Goal: Task Accomplishment & Management: Complete application form

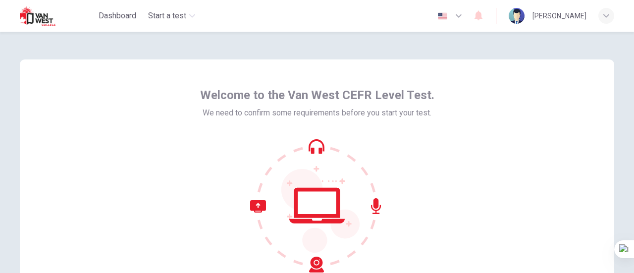
scroll to position [99, 0]
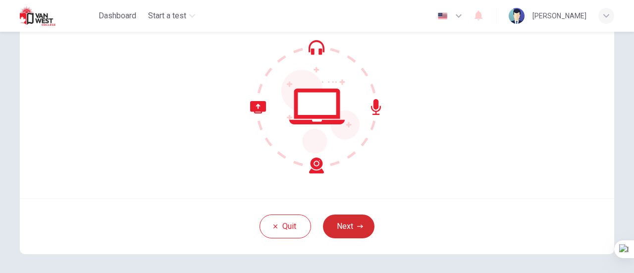
click at [361, 232] on button "Next" at bounding box center [349, 227] width 52 height 24
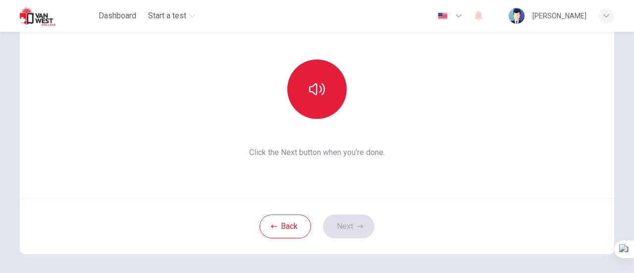
click at [315, 92] on icon "button" at bounding box center [317, 89] width 16 height 16
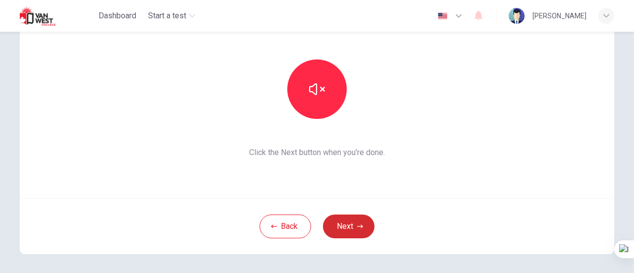
click at [352, 228] on button "Next" at bounding box center [349, 227] width 52 height 24
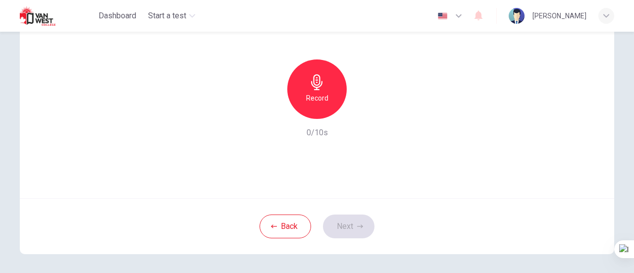
click at [313, 95] on h6 "Record" at bounding box center [317, 98] width 22 height 12
click at [341, 223] on button "Next" at bounding box center [349, 227] width 52 height 24
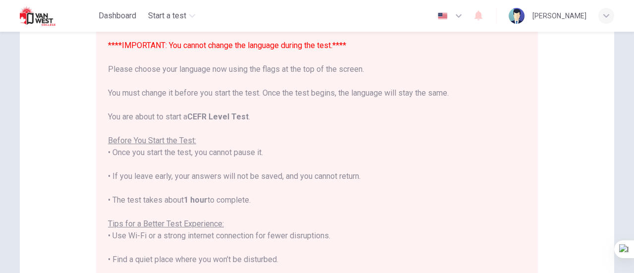
scroll to position [0, 0]
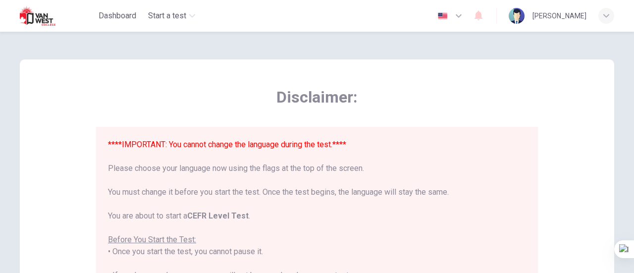
click at [457, 17] on icon "button" at bounding box center [459, 15] width 6 height 3
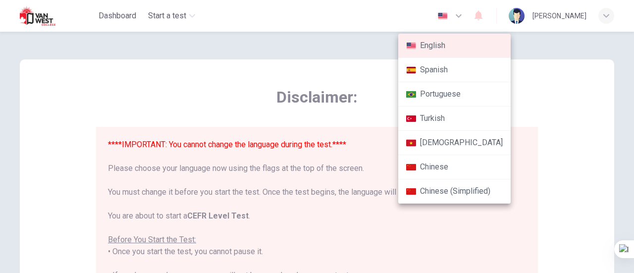
click at [457, 17] on div at bounding box center [317, 136] width 634 height 273
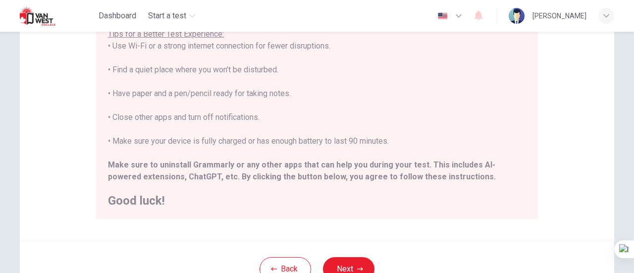
scroll to position [277, 0]
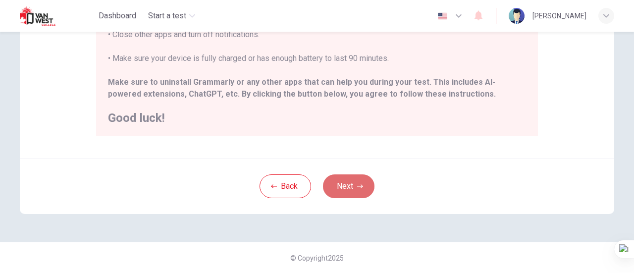
click at [360, 184] on icon "button" at bounding box center [360, 186] width 6 height 6
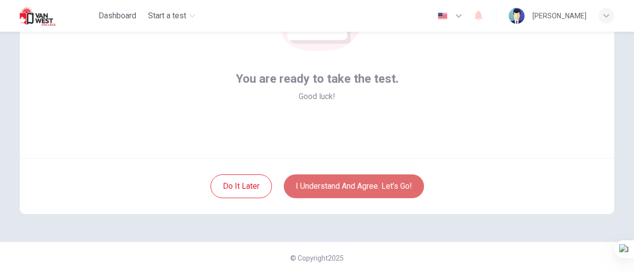
click at [334, 185] on button "I understand and agree. Let’s go!" at bounding box center [354, 186] width 140 height 24
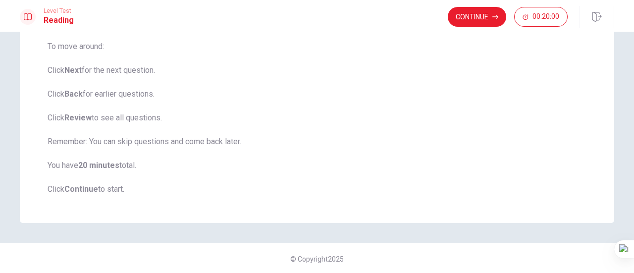
scroll to position [151, 0]
click at [475, 23] on button "Continue" at bounding box center [477, 17] width 58 height 20
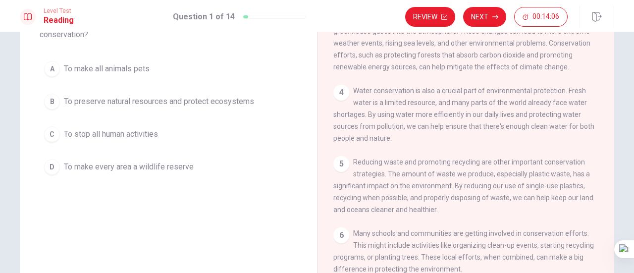
scroll to position [42, 0]
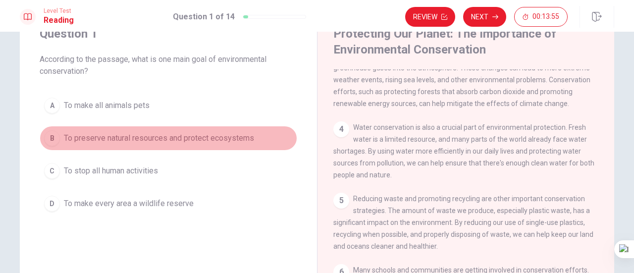
click at [165, 143] on span "To preserve natural resources and protect ecosystems" at bounding box center [159, 138] width 190 height 12
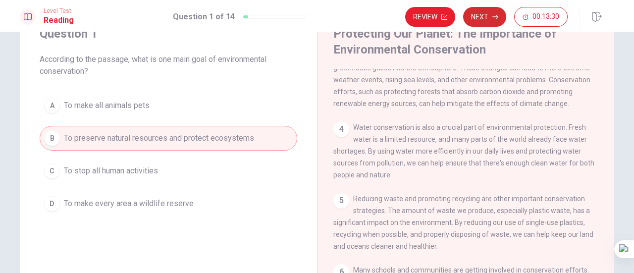
click at [485, 19] on button "Next" at bounding box center [484, 17] width 43 height 20
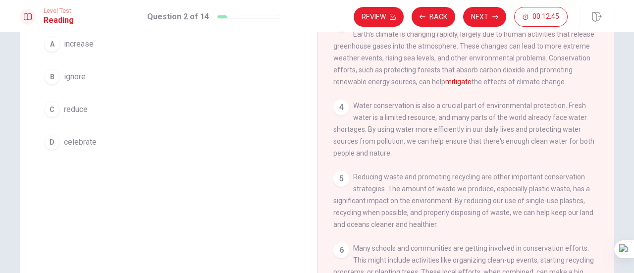
scroll to position [0, 0]
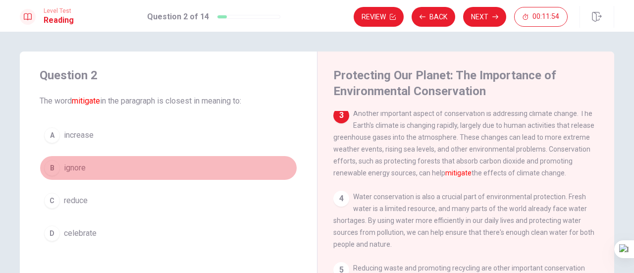
click at [59, 170] on button "B ignore" at bounding box center [169, 168] width 258 height 25
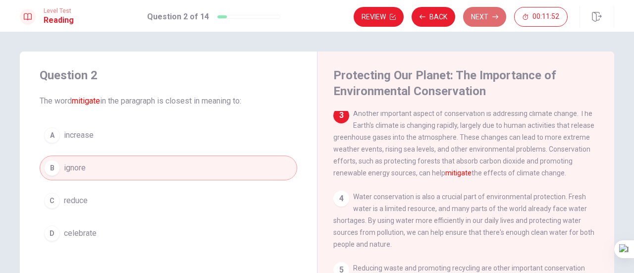
click at [484, 17] on button "Next" at bounding box center [484, 17] width 43 height 20
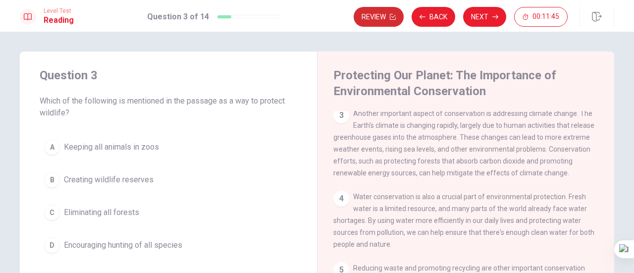
click at [387, 19] on button "Review" at bounding box center [379, 17] width 50 height 20
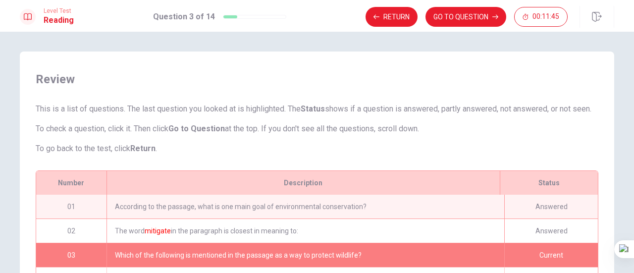
scroll to position [48, 0]
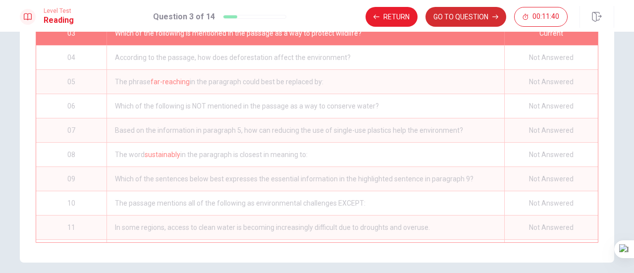
click at [452, 21] on button "GO TO QUESTION" at bounding box center [466, 17] width 81 height 20
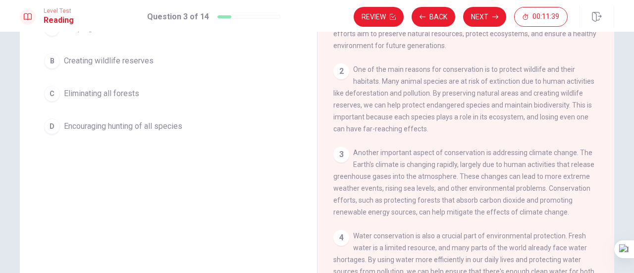
scroll to position [0, 0]
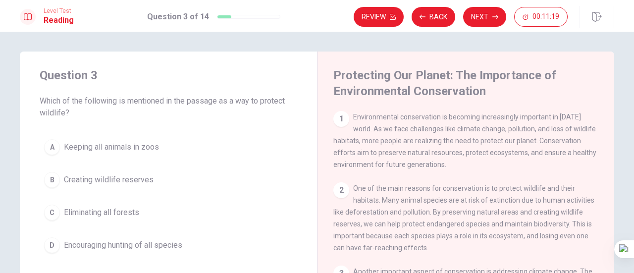
click at [95, 183] on span "Creating wildlife reserves" at bounding box center [109, 180] width 90 height 12
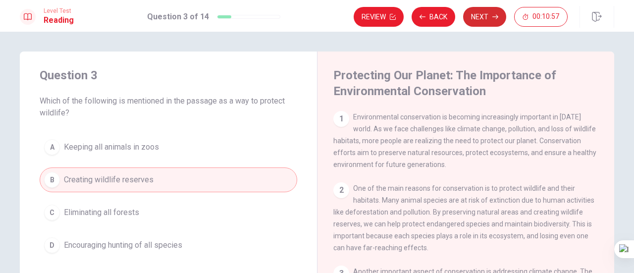
click at [490, 17] on button "Next" at bounding box center [484, 17] width 43 height 20
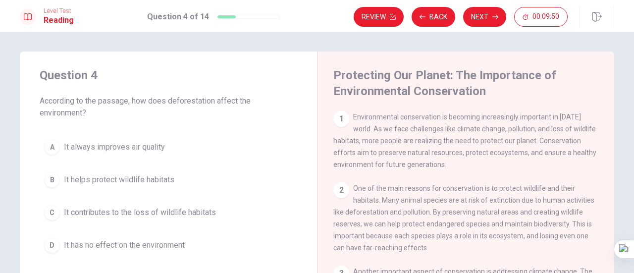
scroll to position [50, 0]
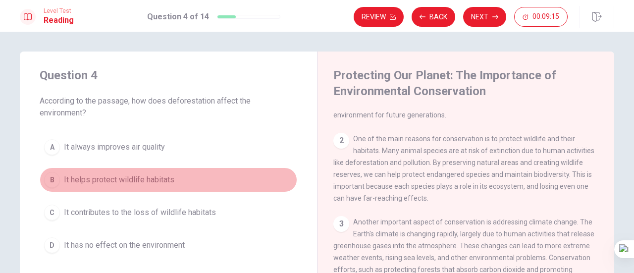
click at [160, 179] on span "It helps protect wildlife habitats" at bounding box center [119, 180] width 110 height 12
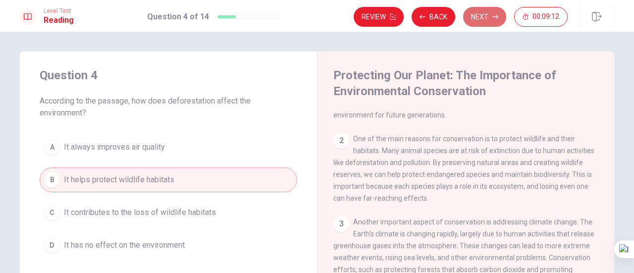
click at [492, 15] on button "Next" at bounding box center [484, 17] width 43 height 20
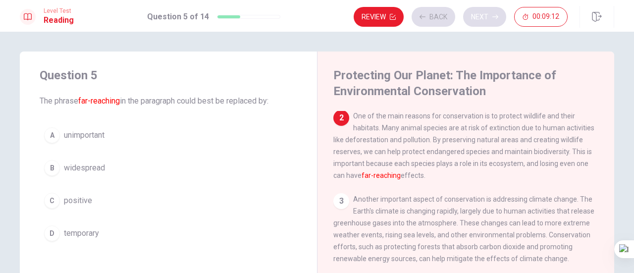
scroll to position [73, 0]
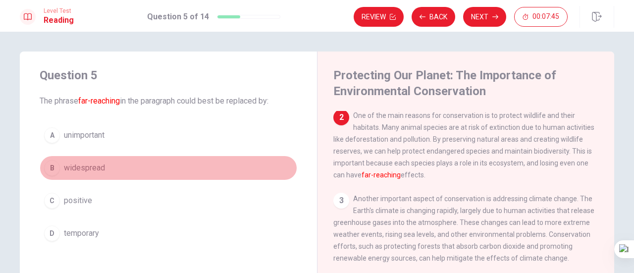
click at [95, 170] on span "widespread" at bounding box center [84, 168] width 41 height 12
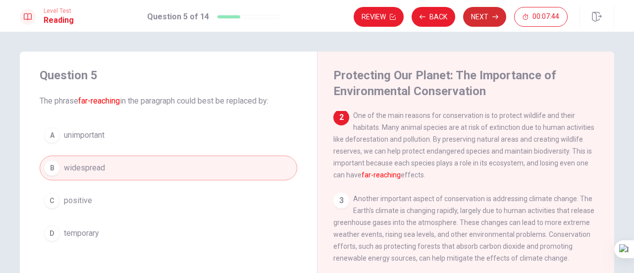
click at [487, 13] on button "Next" at bounding box center [484, 17] width 43 height 20
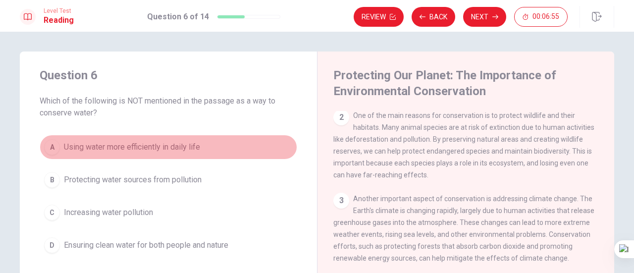
click at [156, 147] on span "Using water more efficiently in daily life" at bounding box center [132, 147] width 136 height 12
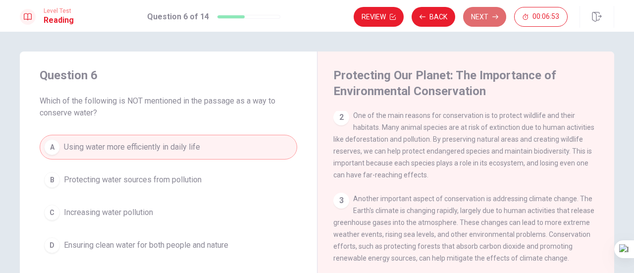
click at [485, 18] on button "Next" at bounding box center [484, 17] width 43 height 20
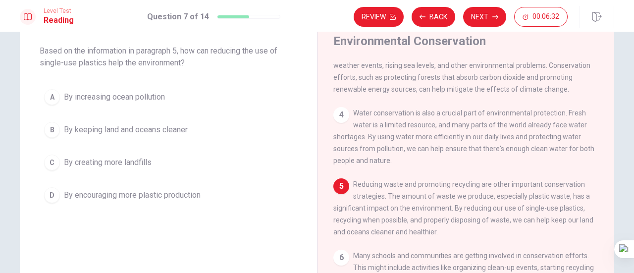
scroll to position [50, 0]
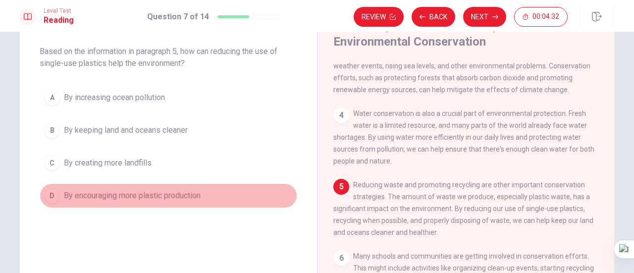
click at [190, 198] on span "By encouraging more plastic production" at bounding box center [132, 196] width 137 height 12
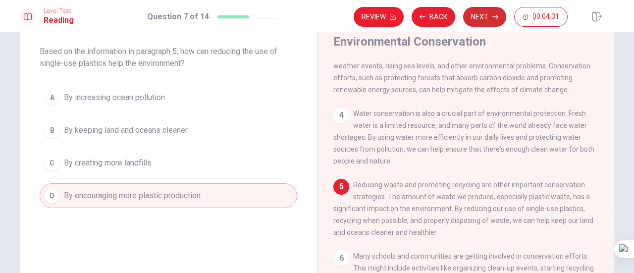
click at [480, 18] on button "Next" at bounding box center [484, 17] width 43 height 20
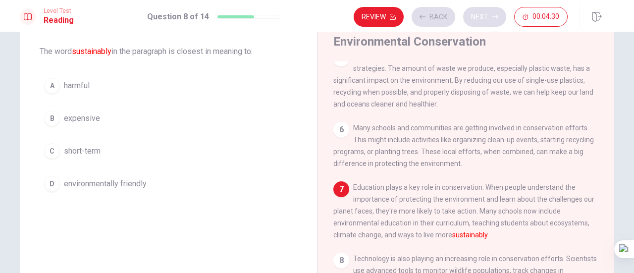
scroll to position [326, 0]
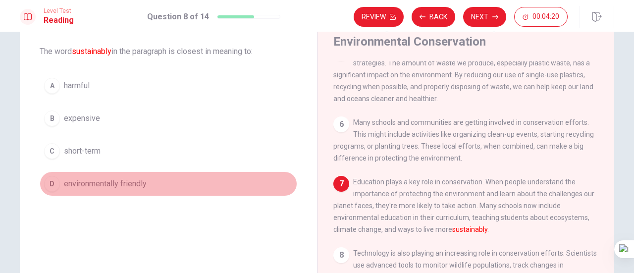
click at [144, 182] on span "environmentally friendly" at bounding box center [105, 184] width 83 height 12
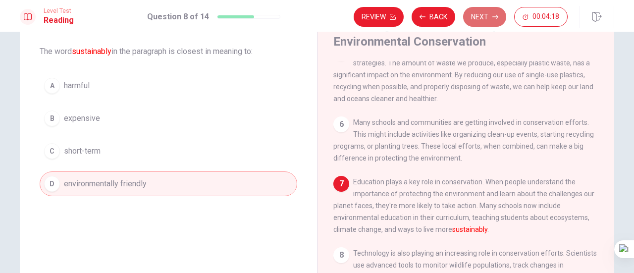
click at [491, 17] on button "Next" at bounding box center [484, 17] width 43 height 20
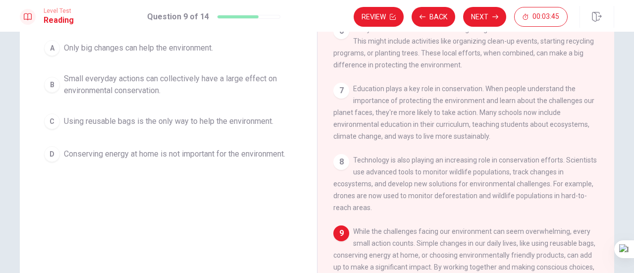
scroll to position [50, 0]
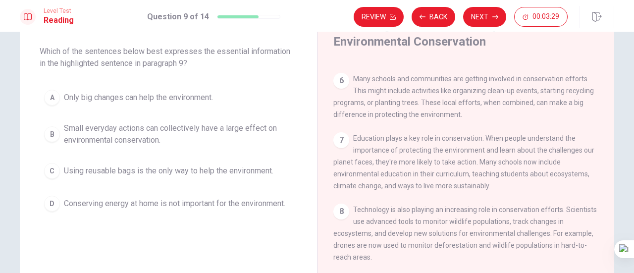
click at [148, 132] on span "Small everyday actions can collectively have a large effect on environmental co…" at bounding box center [178, 134] width 229 height 24
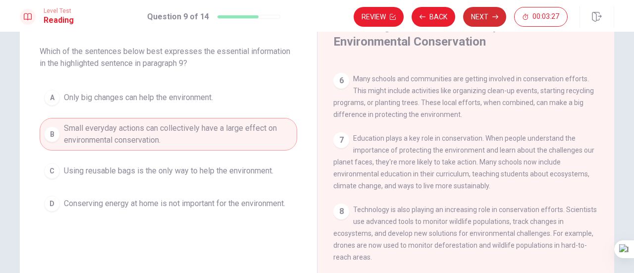
click at [474, 14] on button "Next" at bounding box center [484, 17] width 43 height 20
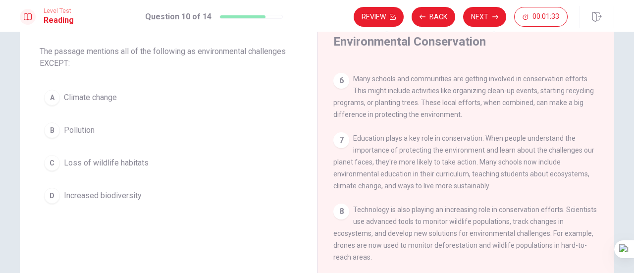
click at [107, 99] on span "Climate change" at bounding box center [90, 98] width 53 height 12
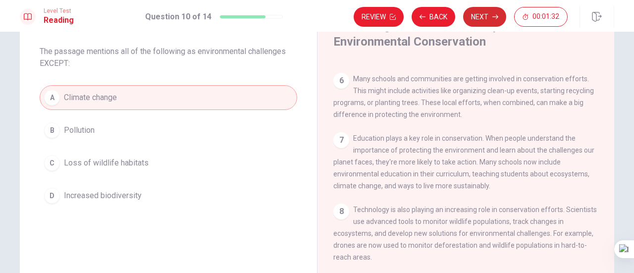
click at [492, 23] on button "Next" at bounding box center [484, 17] width 43 height 20
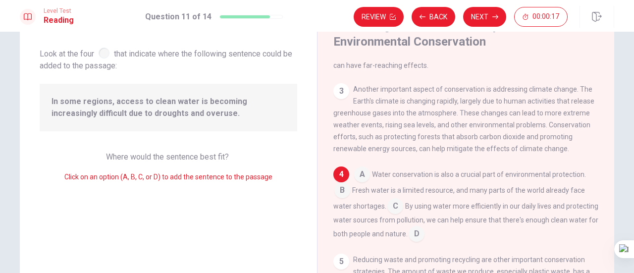
click at [362, 183] on input at bounding box center [362, 175] width 16 height 16
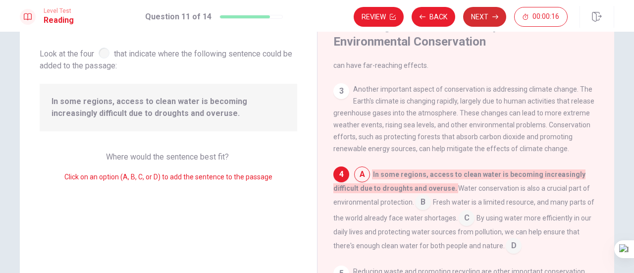
click at [486, 21] on button "Next" at bounding box center [484, 17] width 43 height 20
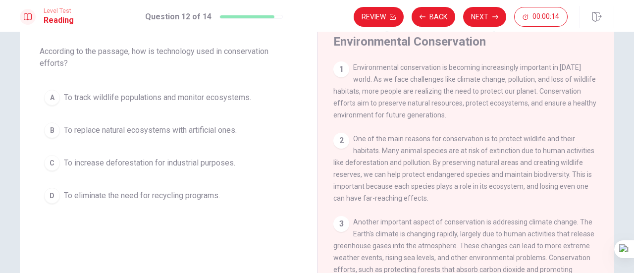
click at [185, 132] on span "To replace natural ecosystems with artificial ones." at bounding box center [150, 130] width 173 height 12
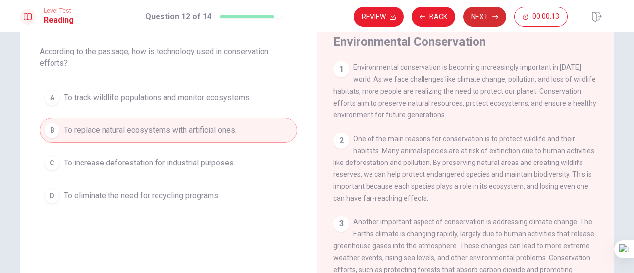
click at [489, 18] on button "Next" at bounding box center [484, 17] width 43 height 20
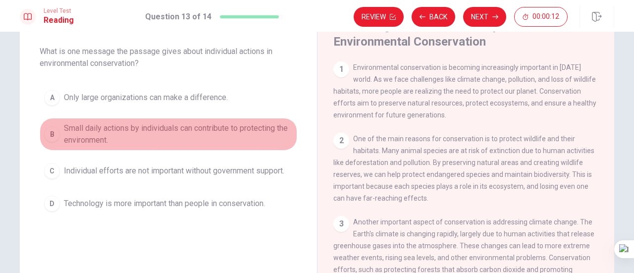
click at [213, 131] on span "Small daily actions by individuals can contribute to protecting the environment." at bounding box center [178, 134] width 229 height 24
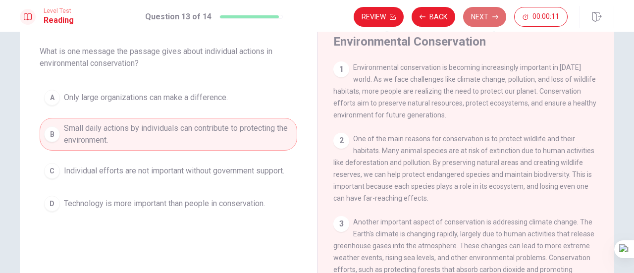
click at [503, 14] on button "Next" at bounding box center [484, 17] width 43 height 20
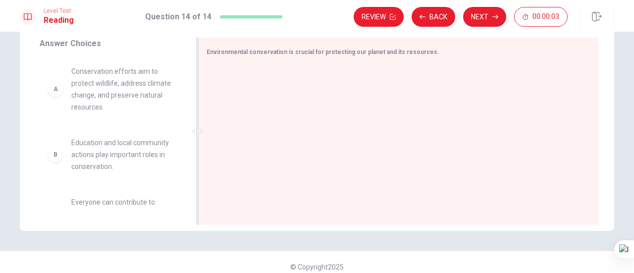
scroll to position [174, 0]
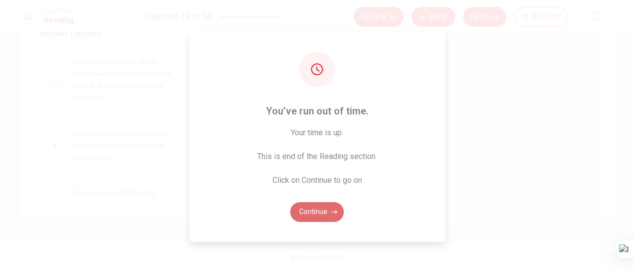
click at [325, 214] on button "Continue" at bounding box center [317, 212] width 54 height 20
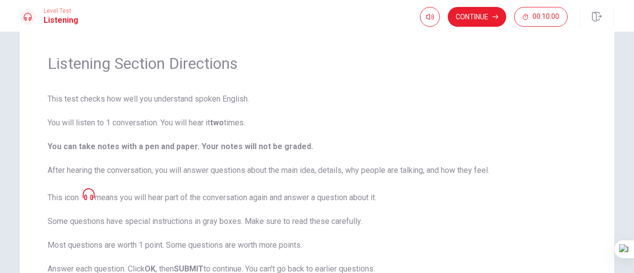
scroll to position [0, 0]
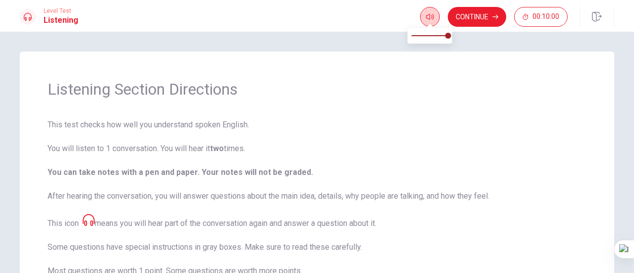
click at [430, 13] on icon "button" at bounding box center [430, 17] width 8 height 8
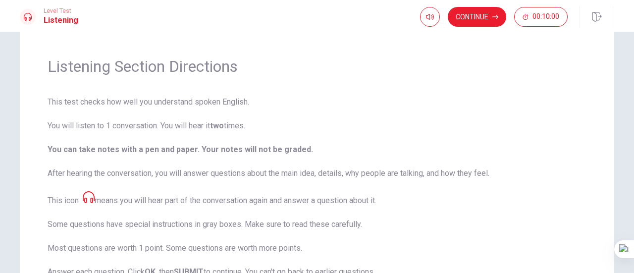
scroll to position [3, 0]
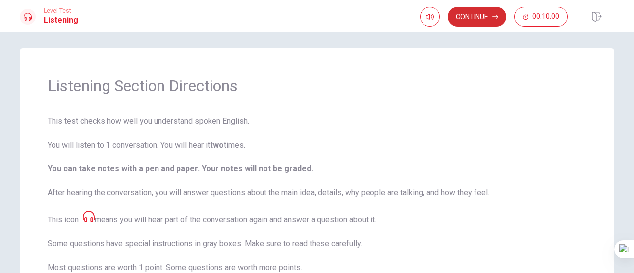
click at [480, 21] on button "Continue" at bounding box center [477, 17] width 58 height 20
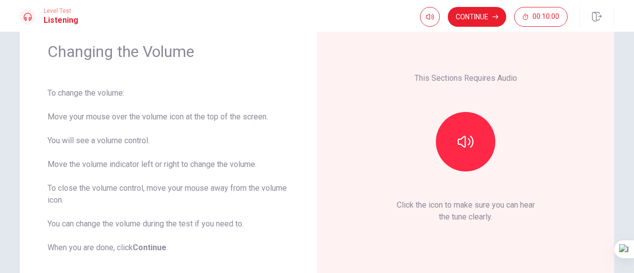
scroll to position [53, 0]
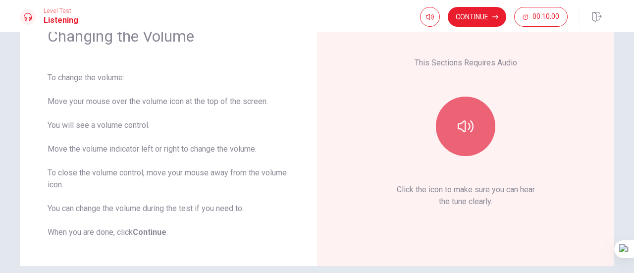
click at [472, 147] on button "button" at bounding box center [465, 126] width 59 height 59
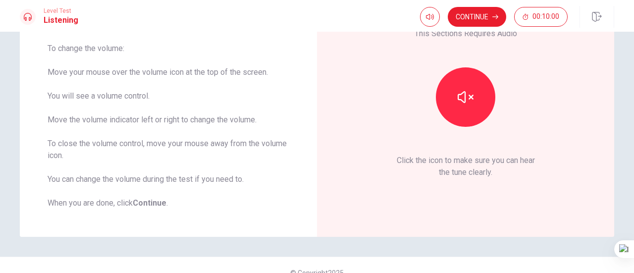
scroll to position [97, 0]
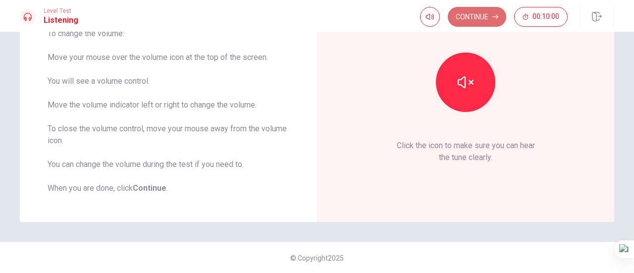
click at [473, 18] on button "Continue" at bounding box center [477, 17] width 58 height 20
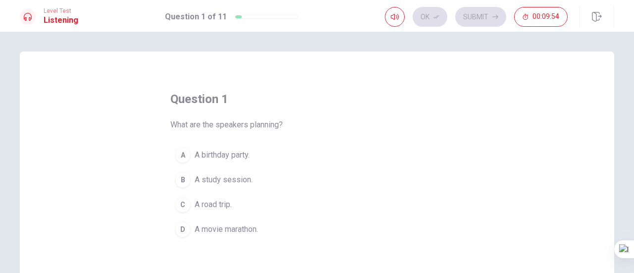
click at [205, 209] on span "A road trip." at bounding box center [213, 205] width 37 height 12
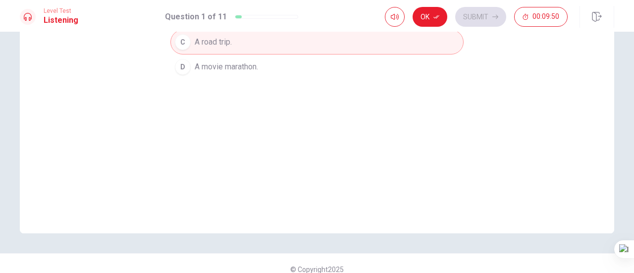
scroll to position [174, 0]
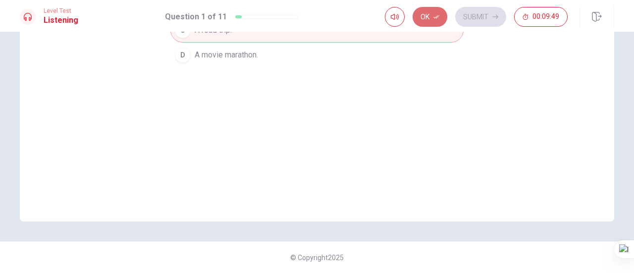
click at [439, 19] on icon "button" at bounding box center [437, 17] width 6 height 6
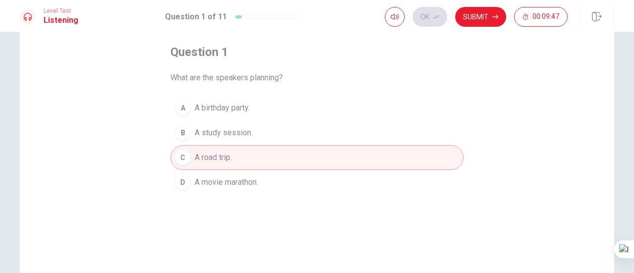
scroll to position [26, 0]
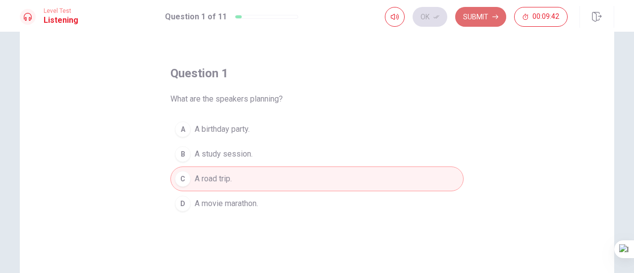
click at [485, 17] on button "Submit" at bounding box center [480, 17] width 51 height 20
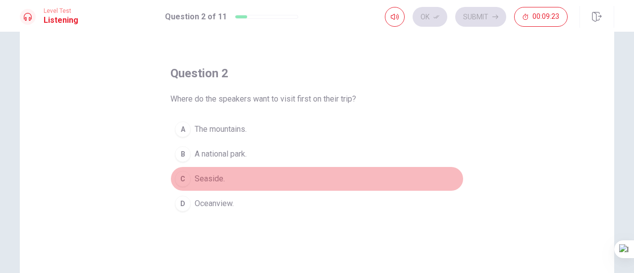
click at [216, 179] on span "Seaside." at bounding box center [210, 179] width 30 height 12
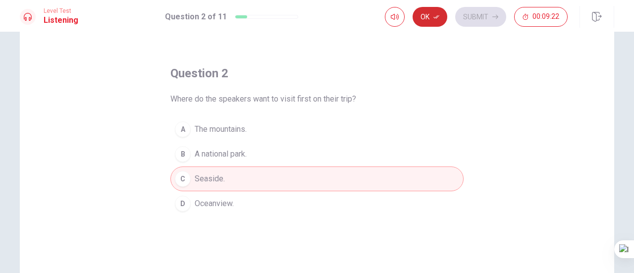
click at [427, 22] on button "Ok" at bounding box center [430, 17] width 35 height 20
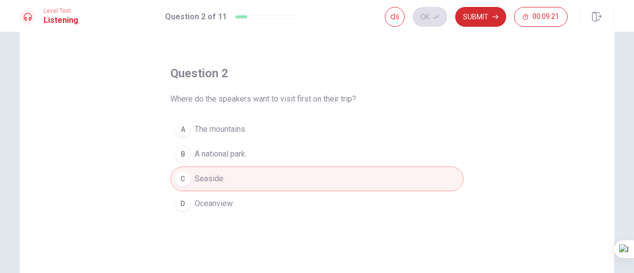
click at [477, 16] on button "Submit" at bounding box center [480, 17] width 51 height 20
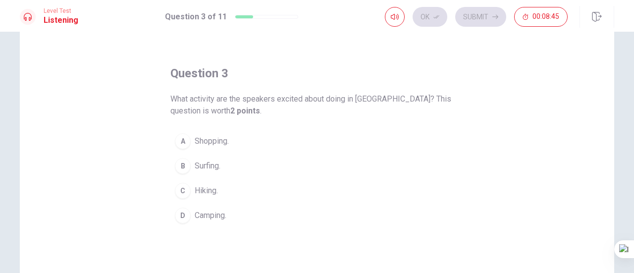
click at [219, 220] on span "Camping." at bounding box center [211, 216] width 32 height 12
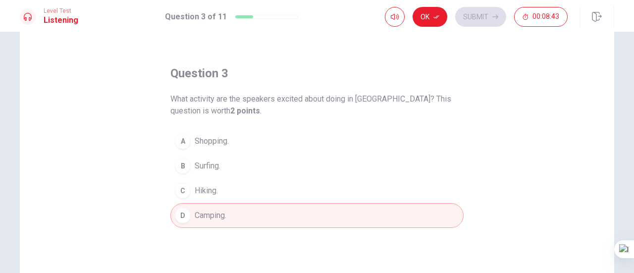
click at [436, 21] on button "Ok" at bounding box center [430, 17] width 35 height 20
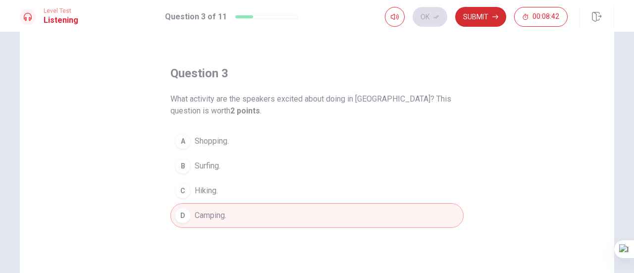
click at [464, 21] on button "Submit" at bounding box center [480, 17] width 51 height 20
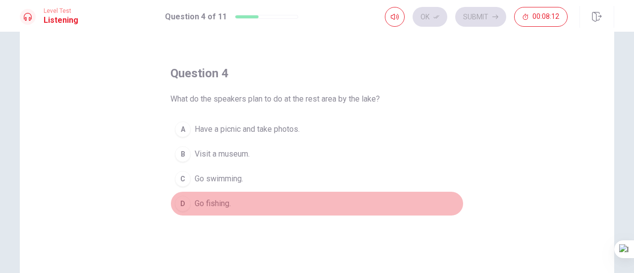
click at [213, 201] on span "Go fishing." at bounding box center [213, 204] width 36 height 12
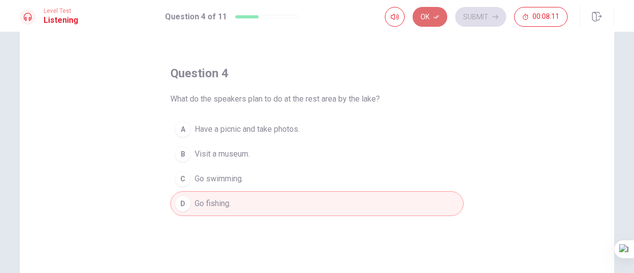
click at [437, 18] on icon "button" at bounding box center [437, 16] width 6 height 3
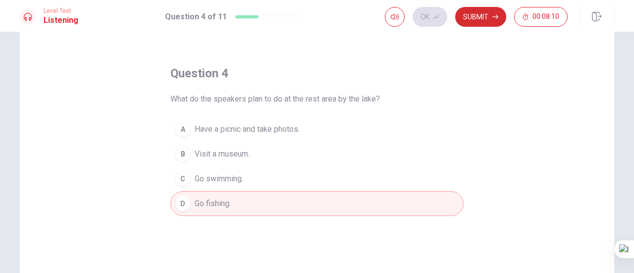
click at [493, 20] on button "Submit" at bounding box center [480, 17] width 51 height 20
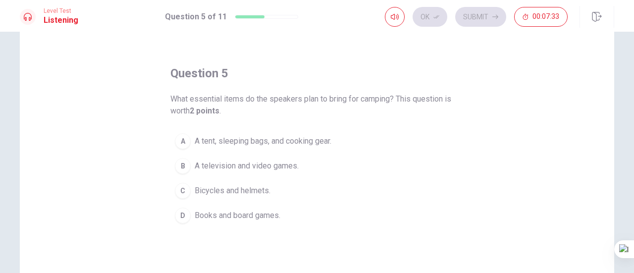
click at [257, 143] on span "A tent, sleeping bags, and cooking gear." at bounding box center [263, 141] width 137 height 12
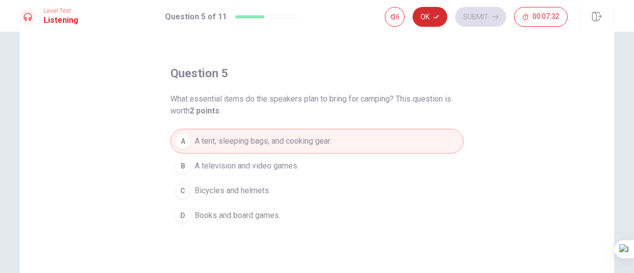
click at [447, 12] on button "Ok" at bounding box center [430, 17] width 35 height 20
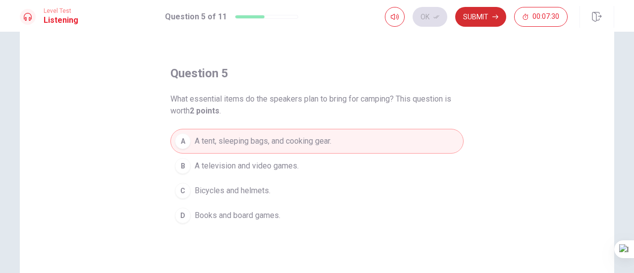
click at [481, 18] on button "Submit" at bounding box center [480, 17] width 51 height 20
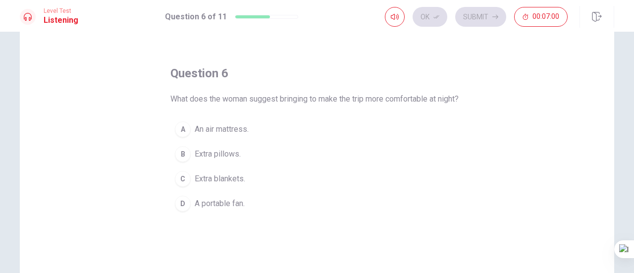
click at [237, 185] on span "Extra blankets." at bounding box center [220, 179] width 51 height 12
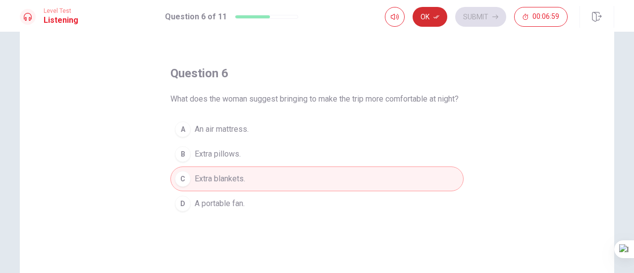
click at [428, 19] on button "Ok" at bounding box center [430, 17] width 35 height 20
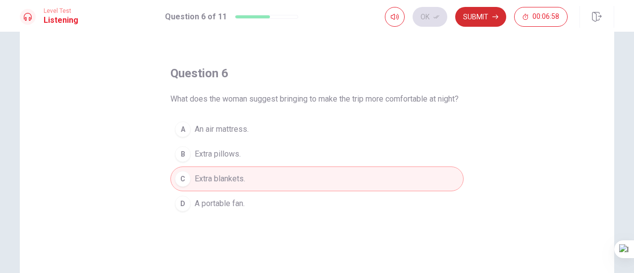
click at [488, 16] on button "Submit" at bounding box center [480, 17] width 51 height 20
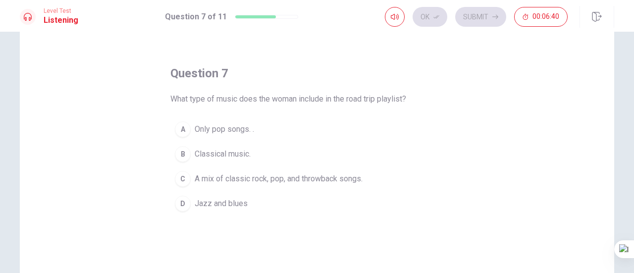
click at [331, 178] on span "A mix of classic rock, pop, and throwback songs." at bounding box center [279, 179] width 168 height 12
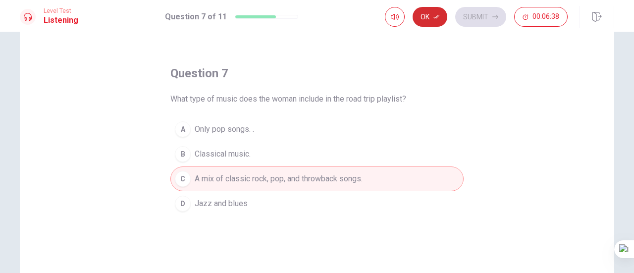
click at [429, 15] on button "Ok" at bounding box center [430, 17] width 35 height 20
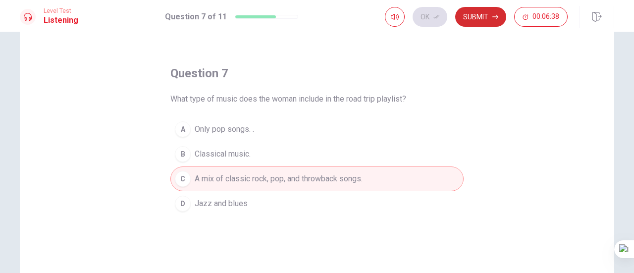
click at [482, 18] on button "Submit" at bounding box center [480, 17] width 51 height 20
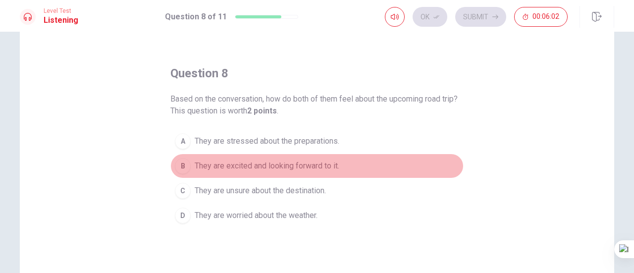
click at [247, 165] on span "They are excited and looking forward to it." at bounding box center [267, 166] width 145 height 12
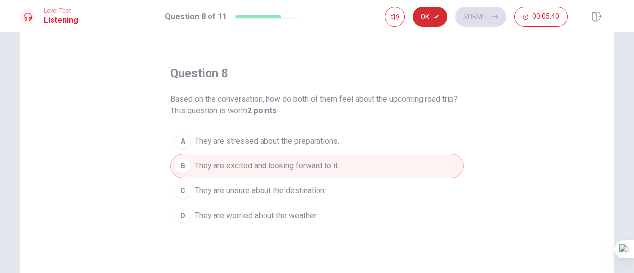
click at [442, 21] on button "Ok" at bounding box center [430, 17] width 35 height 20
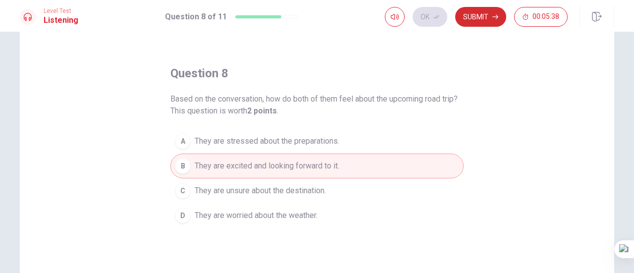
click at [467, 19] on button "Submit" at bounding box center [480, 17] width 51 height 20
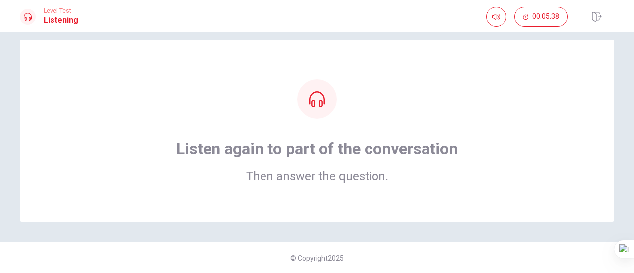
scroll to position [0, 0]
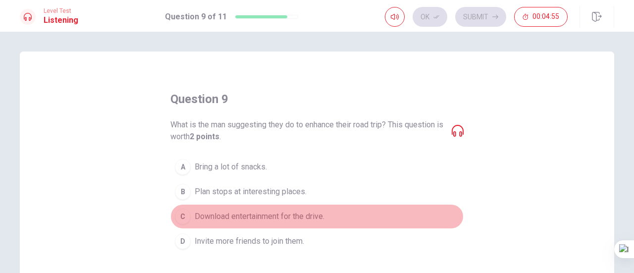
click at [310, 216] on span "Download entertainment for the drive." at bounding box center [260, 217] width 130 height 12
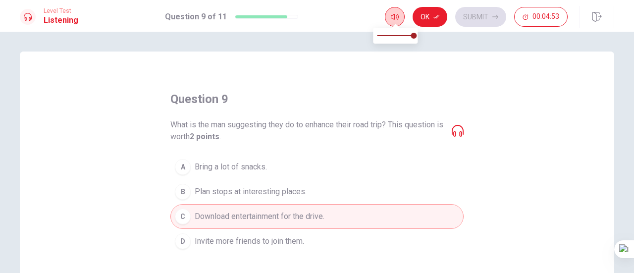
click at [395, 21] on button "button" at bounding box center [395, 17] width 20 height 20
click at [452, 133] on icon at bounding box center [458, 131] width 12 height 12
click at [394, 16] on icon "button" at bounding box center [395, 17] width 8 height 8
click at [457, 133] on icon at bounding box center [458, 131] width 12 height 12
click at [434, 17] on button "Ok" at bounding box center [430, 17] width 35 height 20
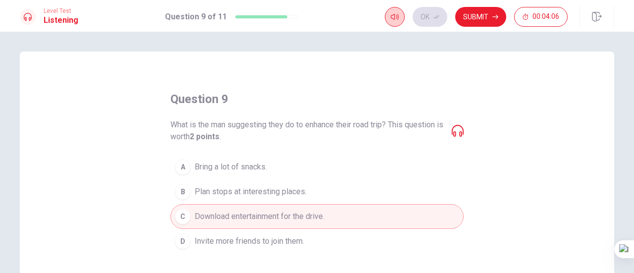
click at [398, 21] on button "button" at bounding box center [395, 17] width 20 height 20
click at [485, 17] on button "Submit" at bounding box center [480, 17] width 51 height 20
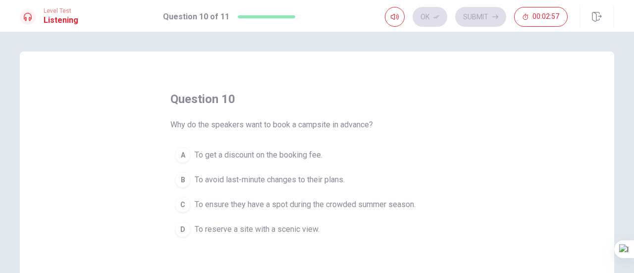
click at [318, 206] on span "To ensure they have a spot during the crowded summer season." at bounding box center [305, 205] width 221 height 12
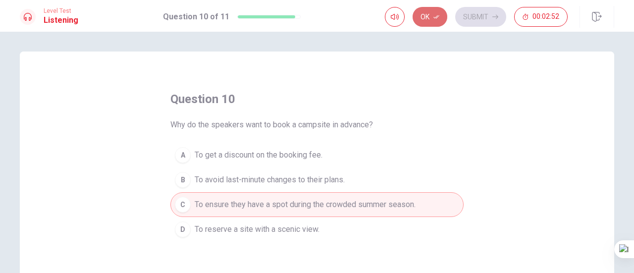
click at [437, 19] on icon "button" at bounding box center [437, 17] width 6 height 6
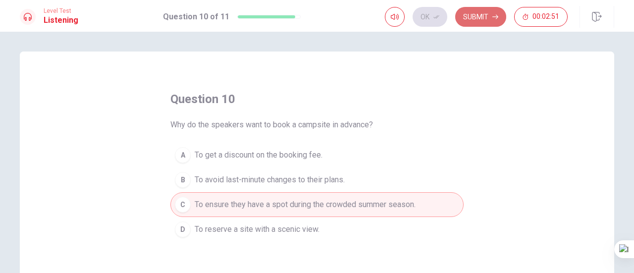
click at [475, 17] on button "Submit" at bounding box center [480, 17] width 51 height 20
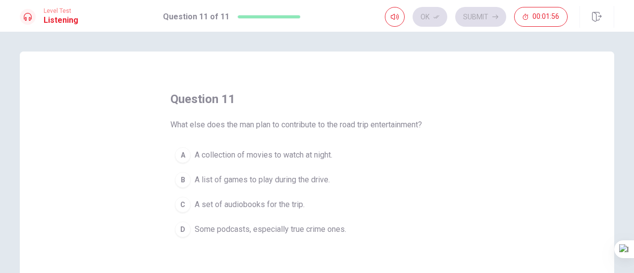
click at [270, 180] on span "A list of games to play during the drive." at bounding box center [262, 180] width 135 height 12
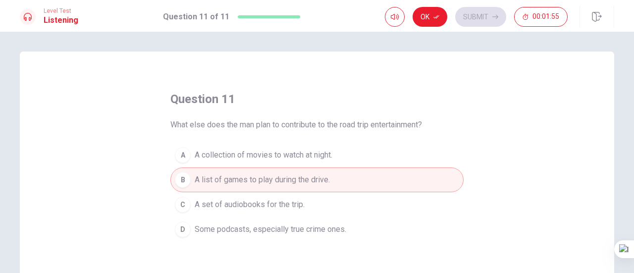
click at [411, 19] on div "Ok Submit 00:01:55" at bounding box center [476, 17] width 183 height 20
click at [429, 18] on button "Ok" at bounding box center [430, 17] width 35 height 20
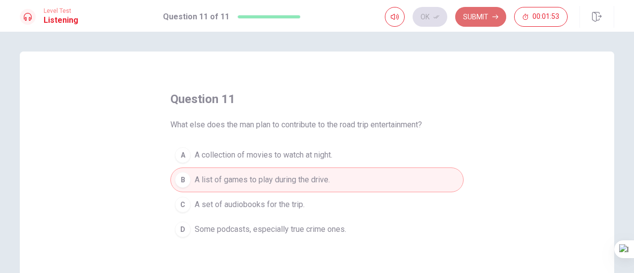
click at [482, 19] on button "Submit" at bounding box center [480, 17] width 51 height 20
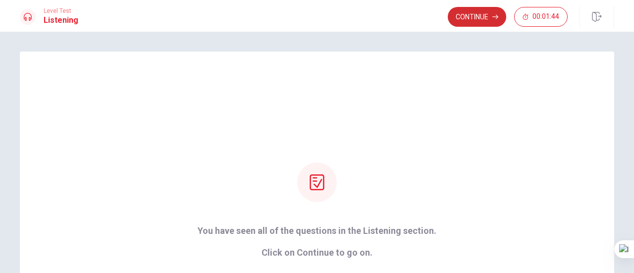
click at [480, 11] on button "Continue" at bounding box center [477, 17] width 58 height 20
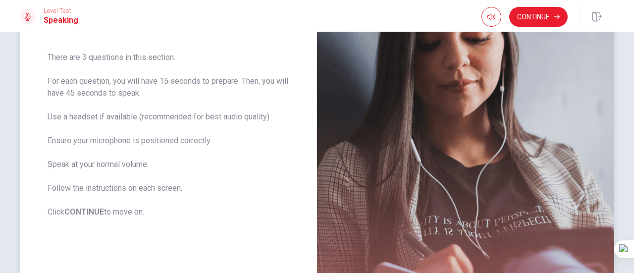
scroll to position [99, 0]
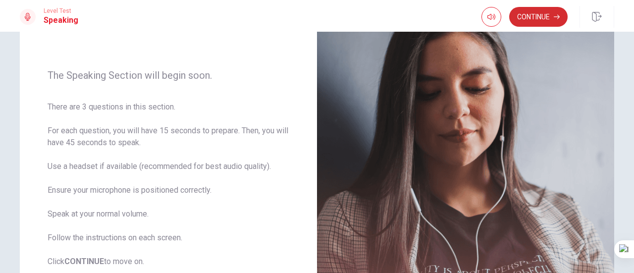
click at [541, 17] on button "Continue" at bounding box center [538, 17] width 58 height 20
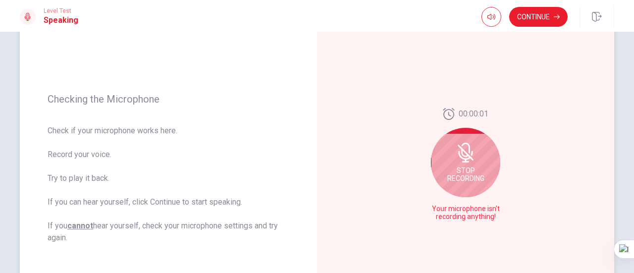
click at [487, 172] on div "Stop Recording" at bounding box center [465, 162] width 69 height 69
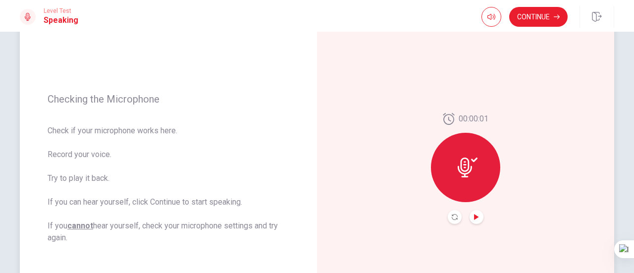
click at [475, 218] on icon "Play Audio" at bounding box center [476, 217] width 4 height 6
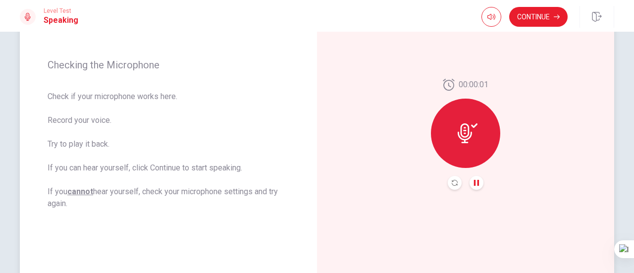
scroll to position [149, 0]
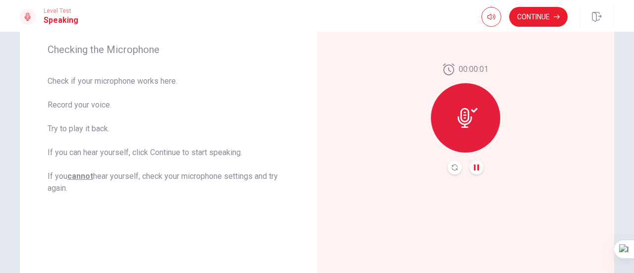
click at [477, 168] on icon "Pause Audio" at bounding box center [477, 168] width 6 height 6
click at [460, 117] on icon at bounding box center [468, 118] width 20 height 20
click at [469, 100] on div at bounding box center [465, 117] width 69 height 69
click at [453, 170] on icon "Record Again" at bounding box center [455, 168] width 6 height 6
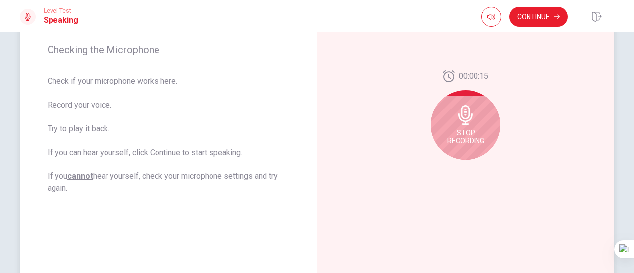
click at [456, 120] on icon at bounding box center [466, 115] width 20 height 20
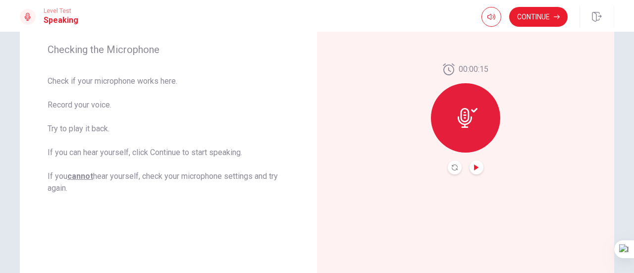
click at [474, 169] on icon "Play Audio" at bounding box center [476, 168] width 4 height 6
click at [474, 168] on icon "Play Audio" at bounding box center [476, 168] width 4 height 6
click at [482, 107] on div at bounding box center [465, 117] width 69 height 69
click at [460, 110] on icon at bounding box center [465, 118] width 14 height 20
click at [490, 16] on icon "button" at bounding box center [492, 17] width 8 height 8
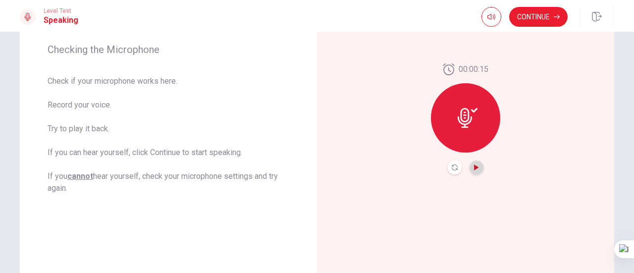
click at [474, 166] on icon "Play Audio" at bounding box center [476, 168] width 4 height 6
click at [488, 18] on icon "button" at bounding box center [492, 17] width 8 height 8
click at [473, 117] on icon at bounding box center [468, 118] width 20 height 20
click at [478, 167] on button "Play Audio" at bounding box center [477, 168] width 14 height 14
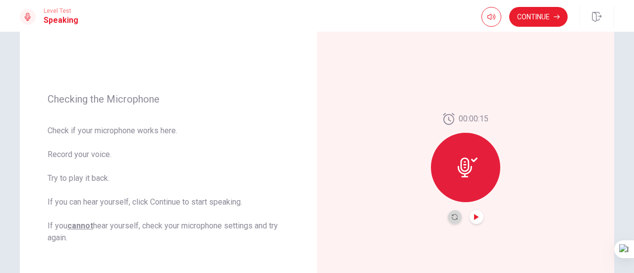
click at [453, 221] on button "Record Again" at bounding box center [455, 217] width 14 height 14
click at [474, 217] on icon "Play Audio" at bounding box center [477, 217] width 6 height 6
click at [476, 220] on icon "Pause Audio" at bounding box center [476, 217] width 5 height 6
click at [533, 17] on button "Continue" at bounding box center [538, 17] width 58 height 20
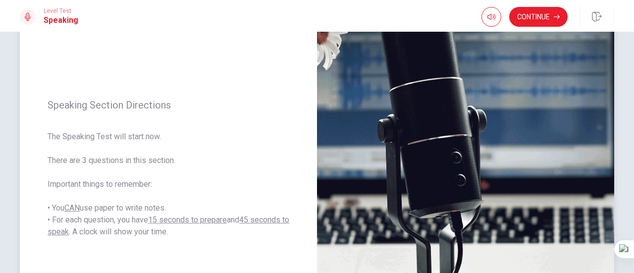
scroll to position [149, 0]
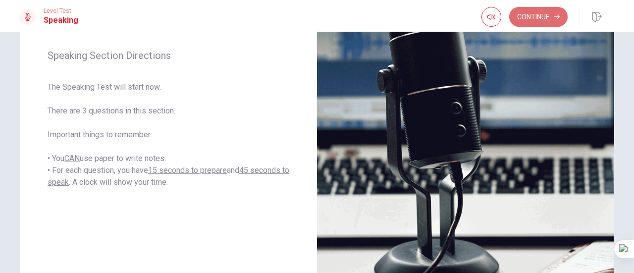
click at [545, 16] on button "Continue" at bounding box center [538, 17] width 58 height 20
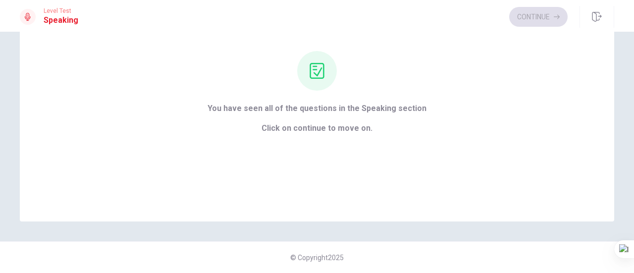
scroll to position [87, 0]
click at [543, 16] on button "Continue" at bounding box center [538, 17] width 58 height 20
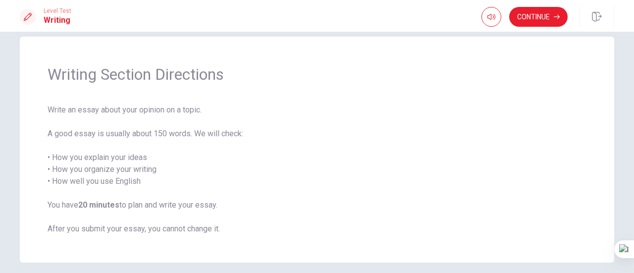
scroll to position [6, 0]
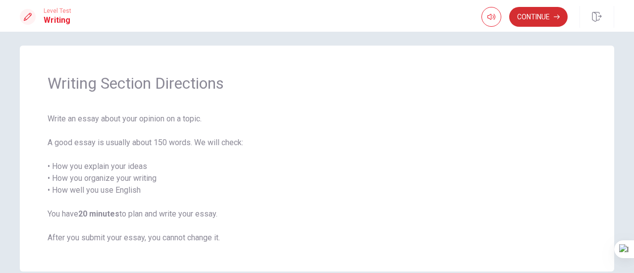
click at [525, 18] on button "Continue" at bounding box center [538, 17] width 58 height 20
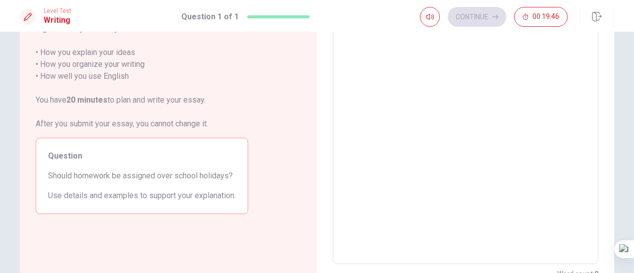
scroll to position [105, 0]
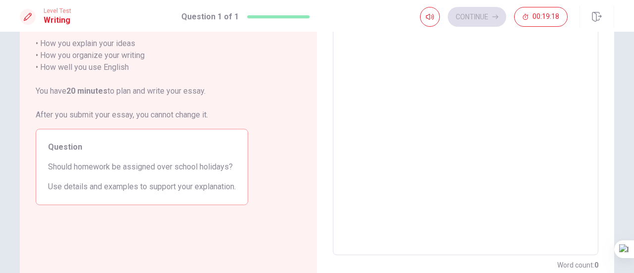
click at [437, 77] on textarea at bounding box center [466, 119] width 252 height 258
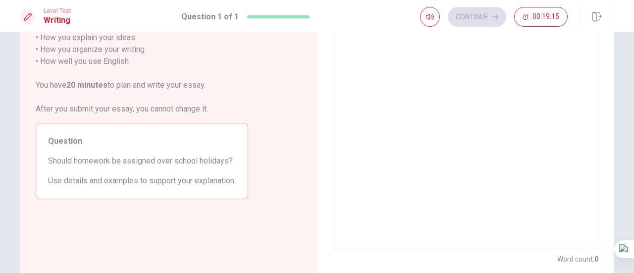
scroll to position [75, 0]
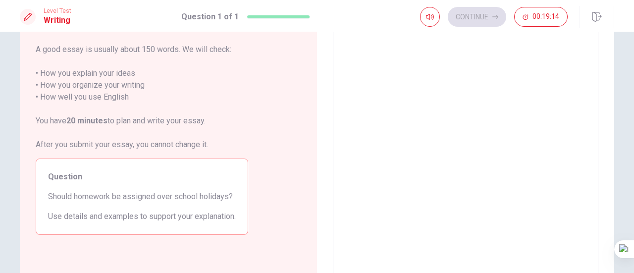
click at [475, 130] on textarea at bounding box center [466, 148] width 252 height 258
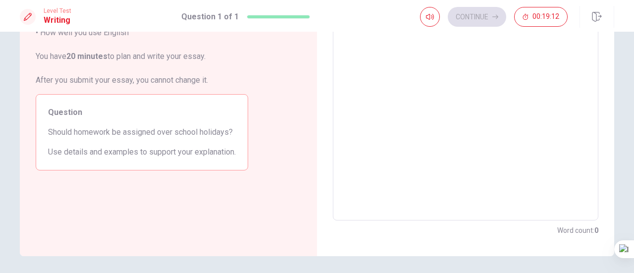
scroll to position [125, 0]
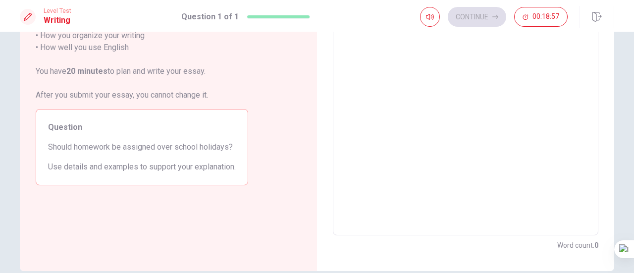
type textarea "I"
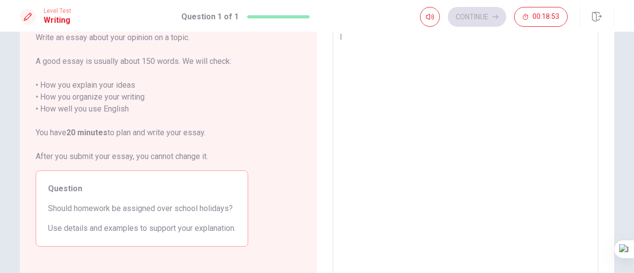
type textarea "x"
type textarea "IT"
type textarea "x"
type textarea "IT"
type textarea "x"
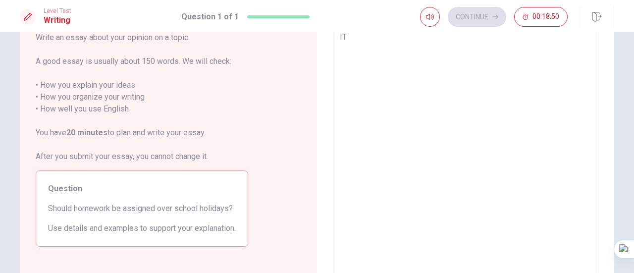
type textarea "IT I"
type textarea "x"
type textarea "IT IS"
type textarea "x"
type textarea "IT I"
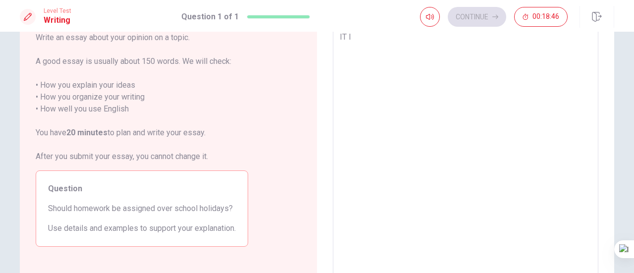
type textarea "x"
type textarea "IT"
type textarea "x"
type textarea "IT"
type textarea "x"
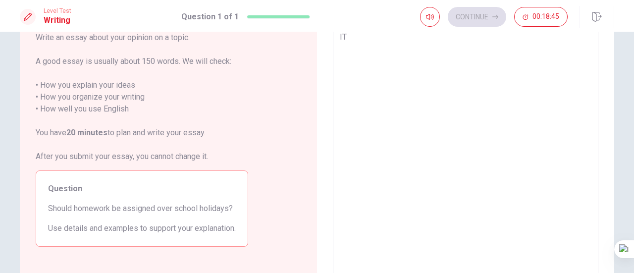
type textarea "I"
type textarea "x"
type textarea "I"
type textarea "x"
type textarea "It"
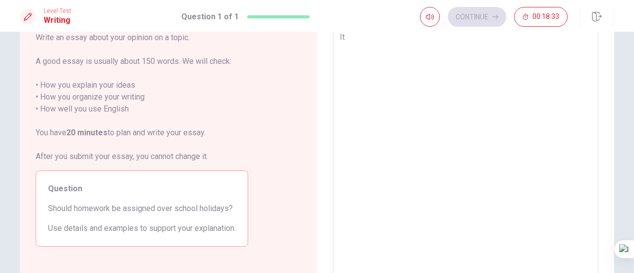
type textarea "x"
type textarea "It"
type textarea "x"
type textarea "It i"
type textarea "x"
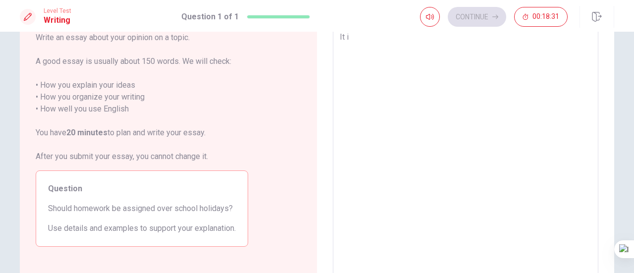
type textarea "It is"
type textarea "x"
type textarea "It is"
type textarea "x"
type textarea "It is n"
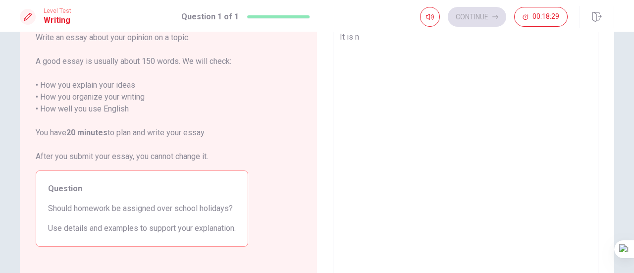
type textarea "x"
type textarea "It is ne"
type textarea "x"
type textarea "It is nec"
type textarea "x"
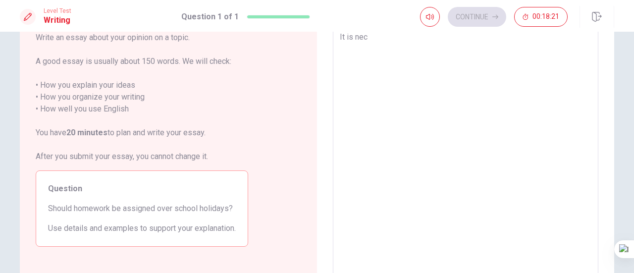
type textarea "It is nece"
type textarea "x"
type textarea "It is necer"
type textarea "x"
type textarea "It is nece"
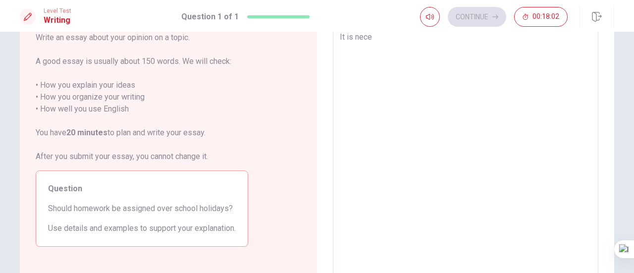
type textarea "x"
type textarea "It is nec"
type textarea "x"
type textarea "It is ne"
type textarea "x"
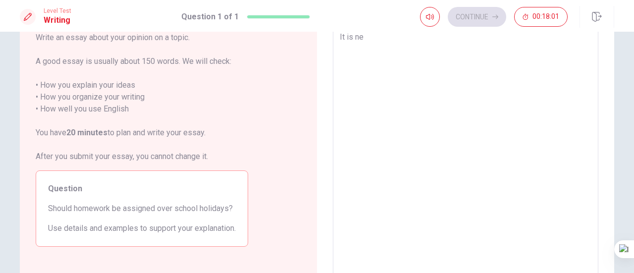
type textarea "It is n"
type textarea "x"
type textarea "It is"
type textarea "x"
type textarea "It is i"
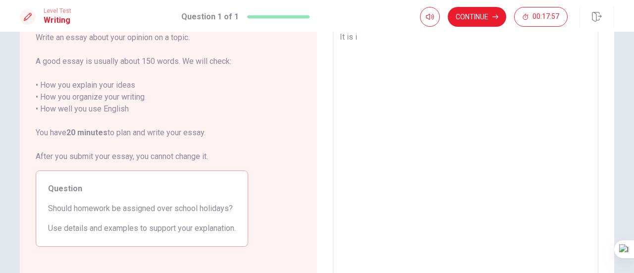
type textarea "x"
type textarea "It is im"
type textarea "x"
type textarea "It is imp"
type textarea "x"
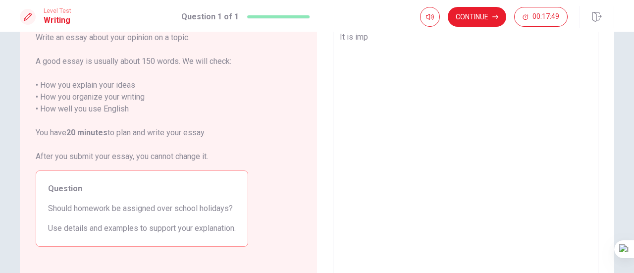
type textarea "It is impo"
type textarea "x"
type textarea "It is impor"
type textarea "x"
type textarea "It is import"
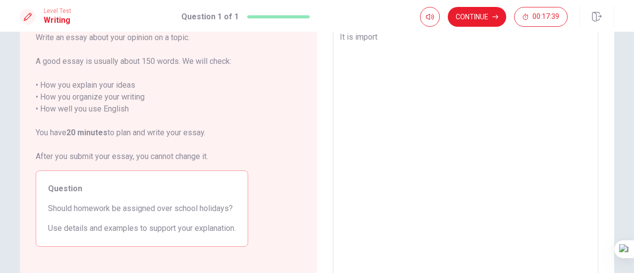
type textarea "x"
type textarea "It is import"
type textarea "x"
type textarea "It is import t"
type textarea "x"
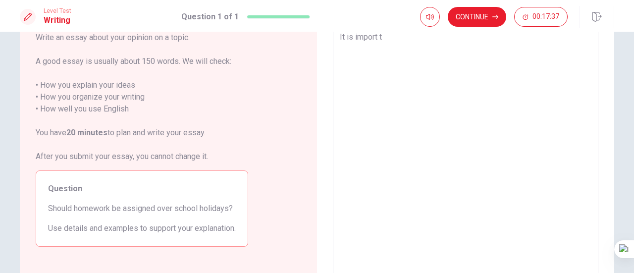
type textarea "It is import to"
type textarea "x"
type textarea "It is import tof"
type textarea "x"
type textarea "It is import tofi"
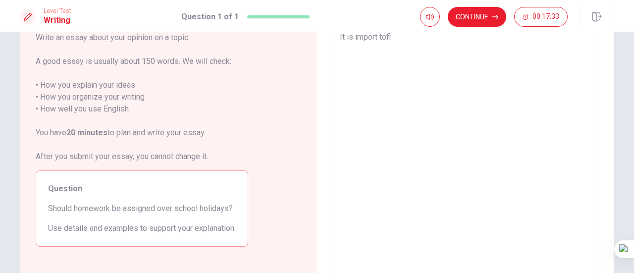
type textarea "x"
type textarea "It is import tofin"
type textarea "x"
type textarea "It is import tofini"
type textarea "x"
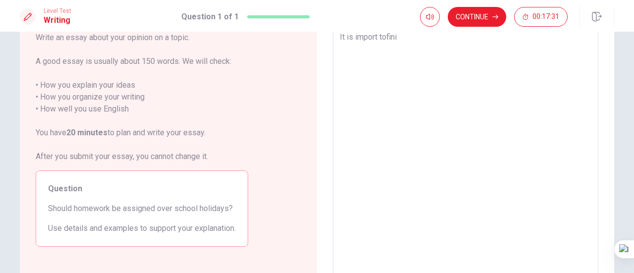
type textarea "It is import tofinis"
type textarea "x"
type textarea "It is import tofinish"
click at [384, 37] on textarea "It is import tofinish" at bounding box center [466, 160] width 252 height 258
type textarea "x"
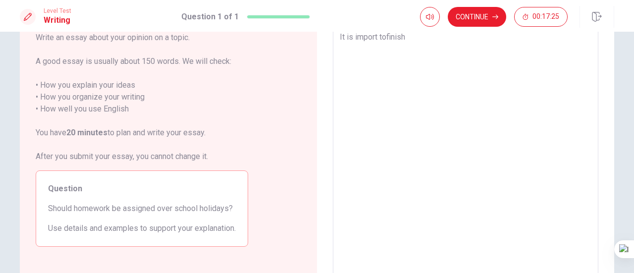
type textarea "It is import to finish"
click at [414, 39] on textarea "It is import to finish" at bounding box center [466, 160] width 252 height 258
type textarea "x"
type textarea "It is import to finishe"
type textarea "x"
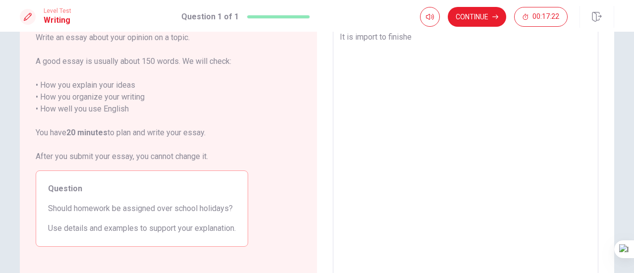
type textarea "It is import to finished"
type textarea "x"
type textarea "It is import to finished"
type textarea "x"
type textarea "It is import to finished h"
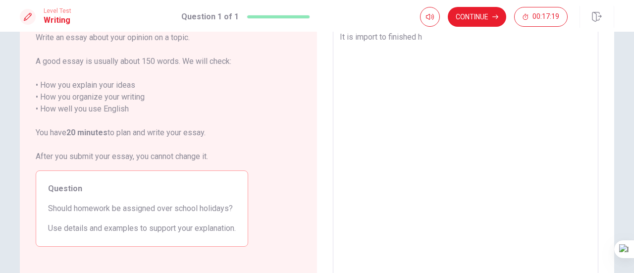
type textarea "x"
type textarea "It is import to finished ho"
type textarea "x"
type textarea "It is import to finished hom"
type textarea "x"
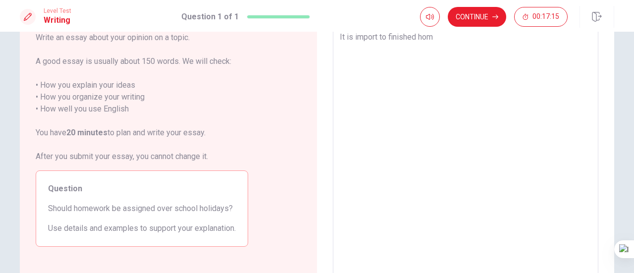
type textarea "It is import to finished home"
type textarea "x"
type textarea "It is import to finished homew"
type textarea "x"
type textarea "It is import to finished homewo"
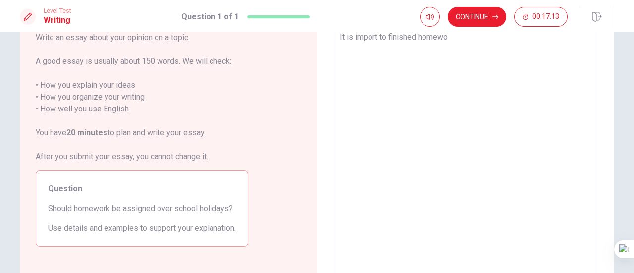
type textarea "x"
type textarea "It is import to finished homewor"
type textarea "x"
type textarea "It is import to finished homework"
type textarea "x"
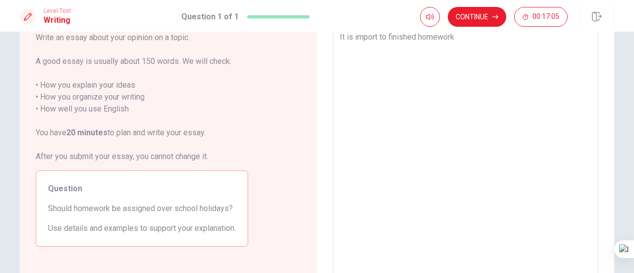
click at [419, 37] on textarea "It is import to finished homework" at bounding box center [466, 160] width 252 height 258
type textarea "It is import to finished omework"
type textarea "x"
type textarea "It is import to finished Homework"
click at [413, 37] on textarea "It is import to finished Homework" at bounding box center [466, 160] width 252 height 258
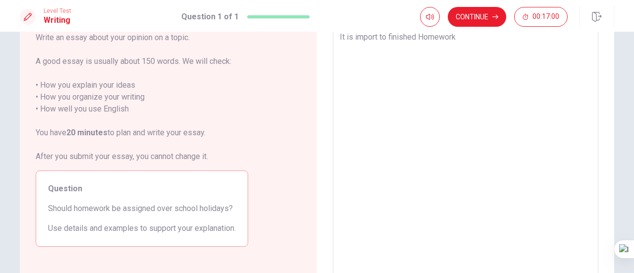
type textarea "x"
type textarea "It is import to finishe Homework"
type textarea "x"
type textarea "It is import to finish Homework"
type textarea "x"
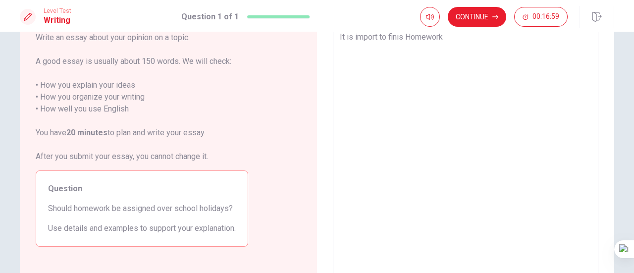
type textarea "It is import to fini Homework"
type textarea "x"
type textarea "It is import to fin Homework"
type textarea "x"
type textarea "It is import to fi Homework"
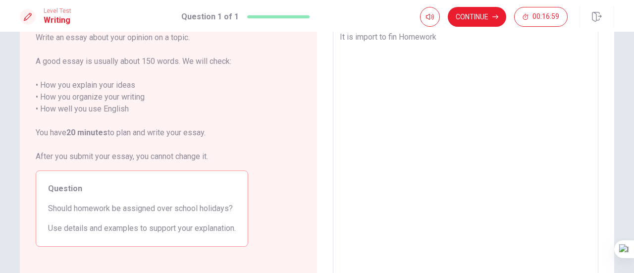
type textarea "x"
type textarea "It is import to f Homework"
type textarea "x"
type textarea "It is import to Homework"
type textarea "x"
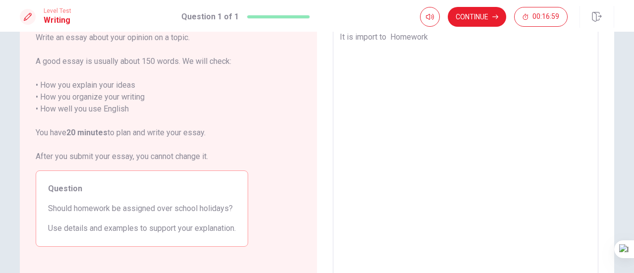
type textarea "It is import to Homework"
type textarea "x"
type textarea "It is import t Homework"
type textarea "x"
type textarea "It is import Homework"
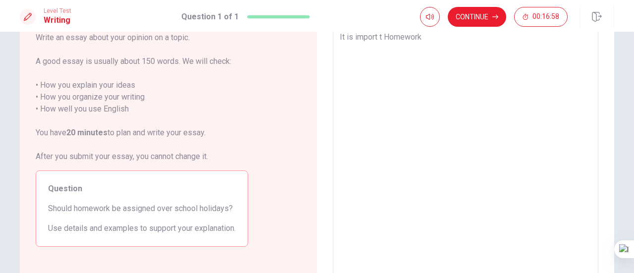
type textarea "x"
type textarea "It is import Homework"
type textarea "x"
type textarea "It is impor Homework"
type textarea "x"
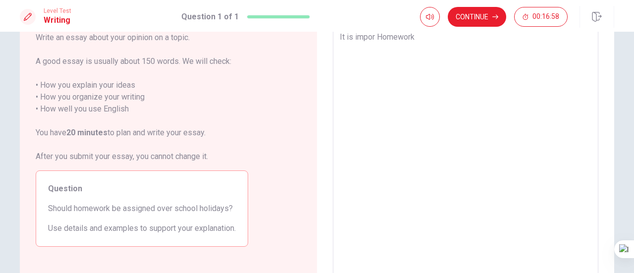
type textarea "It is impo Homework"
type textarea "x"
type textarea "It is imp Homework"
type textarea "x"
type textarea "It is im Homework"
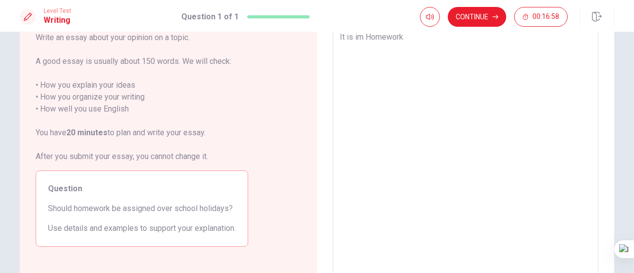
type textarea "x"
type textarea "It is i Homework"
type textarea "x"
type textarea "It is Homework"
type textarea "x"
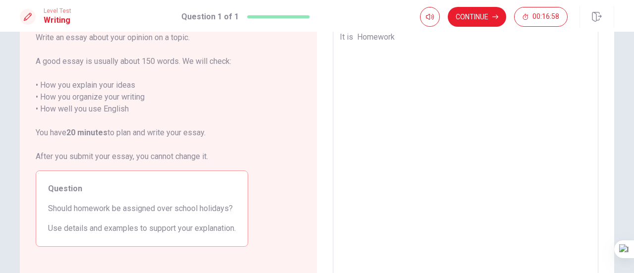
type textarea "It is Homework"
type textarea "x"
type textarea "It i Homework"
type textarea "x"
type textarea "It Homework"
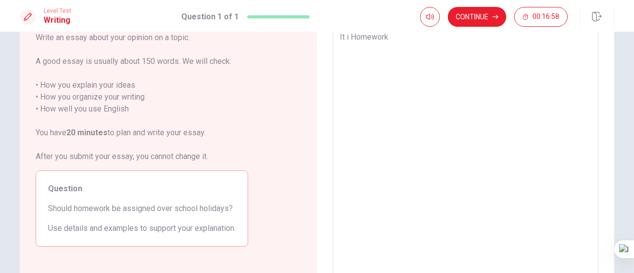
type textarea "x"
type textarea "It Homework"
type textarea "x"
type textarea "I Homework"
type textarea "x"
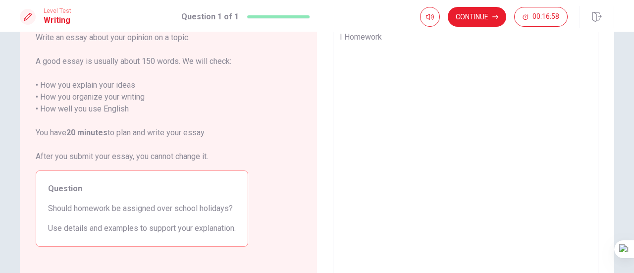
type textarea "Homework"
click at [340, 34] on textarea "Homework" at bounding box center [466, 160] width 252 height 258
type textarea "x"
type textarea "Homework"
type textarea "x"
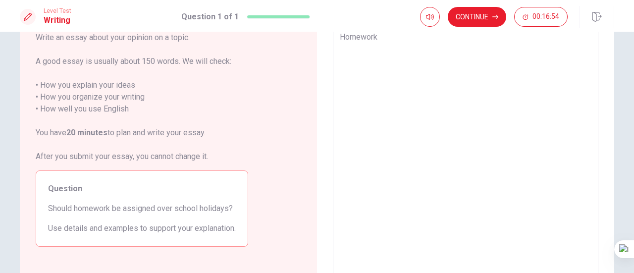
click at [379, 35] on textarea "Homework" at bounding box center [466, 160] width 252 height 258
type textarea "Homework"
type textarea "x"
type textarea "Homework i"
type textarea "x"
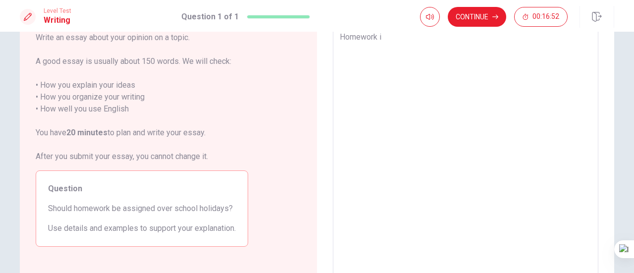
type textarea "Homework is"
type textarea "x"
type textarea "Homework is"
type textarea "x"
type textarea "Homework is i"
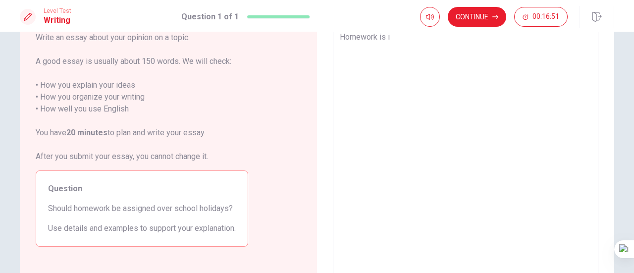
type textarea "x"
type textarea "Homework is im"
type textarea "x"
type textarea "Homework is imp"
type textarea "x"
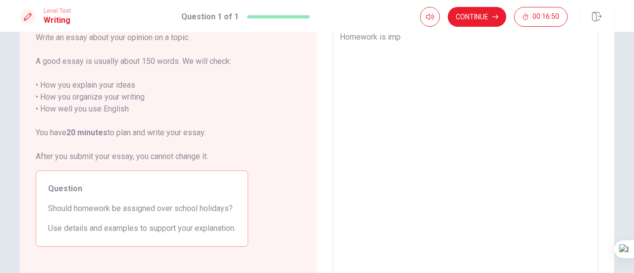
type textarea "Homework is impo"
type textarea "x"
type textarea "Homework is impor"
type textarea "x"
type textarea "Homework is import"
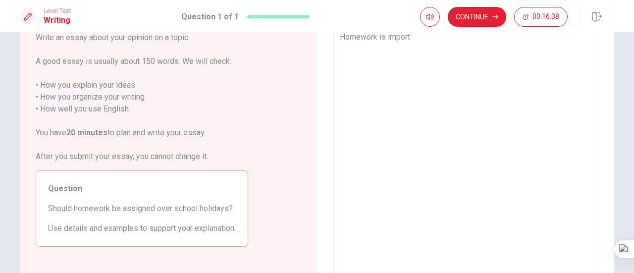
type textarea "x"
type textarea "Homework is import."
type textarea "x"
type textarea "Homework is import.I"
type textarea "x"
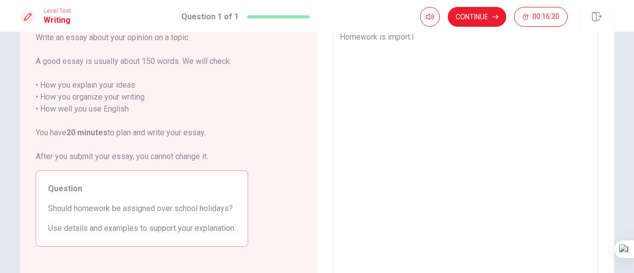
type textarea "Homework is [DOMAIN_NAME]"
type textarea "x"
type textarea "Homework is import.I"
type textarea "x"
type textarea "Homework is import."
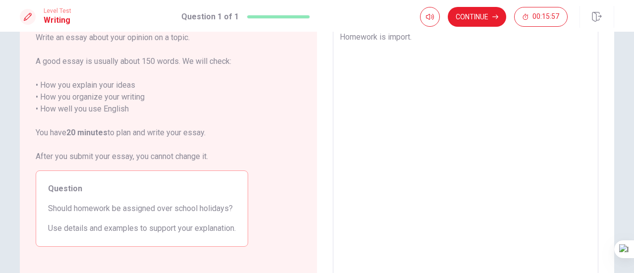
type textarea "x"
type textarea "Homework is import.i"
type textarea "x"
type textarea "Homework is import.iF"
type textarea "x"
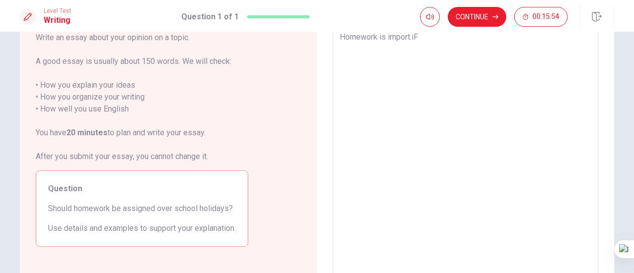
type textarea "Homework is import.i"
type textarea "x"
type textarea "Homework is import."
type textarea "x"
type textarea "Homework is import.I"
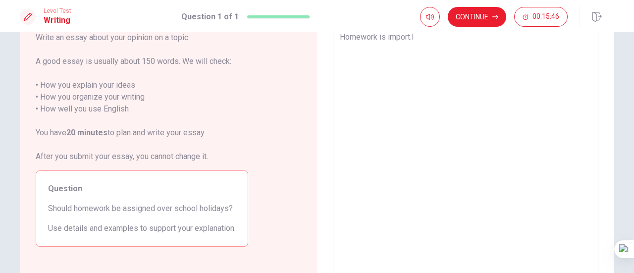
type textarea "x"
type textarea "Homework is import."
type textarea "x"
type textarea "Homework is import.I"
type textarea "x"
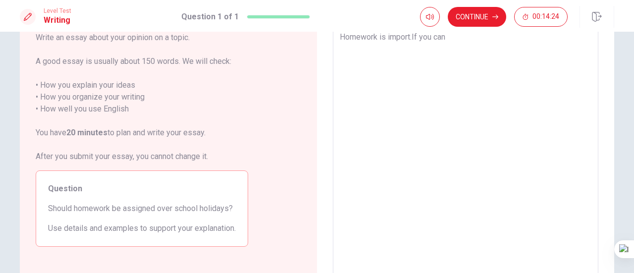
click at [494, 43] on textarea "Homework is import.If you can" at bounding box center [466, 160] width 252 height 258
click at [412, 38] on textarea "Homework is import.If you can finisf the homework,you can understand" at bounding box center [466, 160] width 252 height 258
click at [445, 51] on textarea "Homework is import. If you can finisf the homework,you can understand" at bounding box center [466, 160] width 252 height 258
click at [516, 50] on textarea "Homework is import. If you can finisf the homework,you can understand" at bounding box center [466, 160] width 252 height 258
click at [485, 200] on textarea "Homework is import. If you can finisf the homework,you can understand th" at bounding box center [466, 160] width 252 height 258
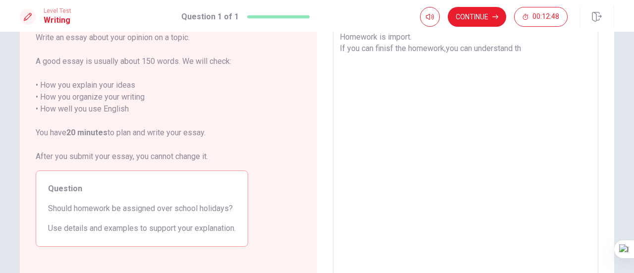
click at [526, 52] on textarea "Homework is import. If you can finisf the homework,you can understand th" at bounding box center [466, 160] width 252 height 258
drag, startPoint x: 562, startPoint y: 49, endPoint x: 531, endPoint y: 46, distance: 31.4
click at [531, 46] on textarea "Homework is import. If you can finisf the homework,you can understand the knowl…" at bounding box center [466, 160] width 252 height 258
click at [571, 48] on textarea "Homework is import. If you can finisf the homework,you can understand the knowl…" at bounding box center [466, 160] width 252 height 258
click at [340, 73] on textarea "Homework is import. If you can finisf the homework,you can understand the knowl…" at bounding box center [466, 160] width 252 height 258
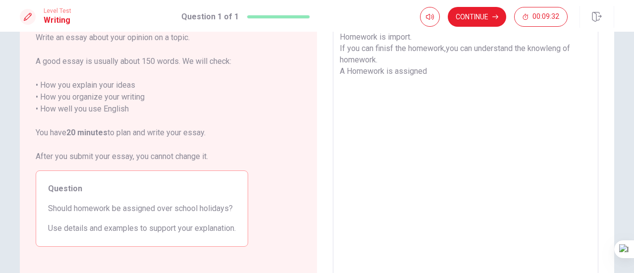
click at [444, 76] on textarea "Homework is import. If you can finisf the homework,you can understand the knowl…" at bounding box center [466, 160] width 252 height 258
click at [390, 73] on textarea "Homework is import. If you can finisf the homework,you can understand the knowl…" at bounding box center [466, 160] width 252 height 258
click at [512, 77] on textarea "Homework is import. If you can finisf the homework,you can understand the knowl…" at bounding box center [466, 160] width 252 height 258
click at [502, 71] on textarea "Homework is import. If you can finisf the homework,you can understand the knowl…" at bounding box center [466, 160] width 252 height 258
click at [516, 74] on textarea "Homework is import. If you can finisf the homework,you can understand the knowl…" at bounding box center [466, 160] width 252 height 258
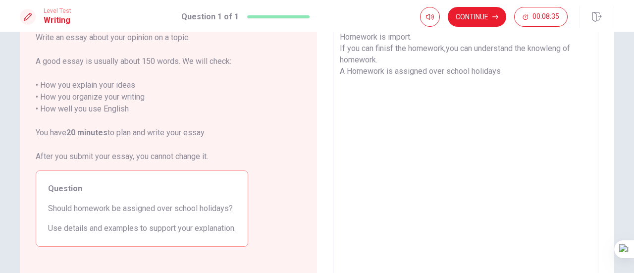
click at [336, 75] on div "Homework is import. If you can finisf the homework,you can understand the knowl…" at bounding box center [466, 160] width 266 height 274
click at [340, 72] on textarea "Homework is import. If you can finisf the homework,you can understand the knowl…" at bounding box center [466, 160] width 252 height 258
click at [411, 73] on textarea "Homework is import. If you can finisf the homework,you can understand the knowl…" at bounding box center [466, 160] width 252 height 258
click at [449, 74] on textarea "Homework is import. If you can finisf the homework,you can understand the knowl…" at bounding box center [466, 160] width 252 height 258
click at [562, 74] on textarea "Homework is import. If you can finisf the homework,you can understand the knowl…" at bounding box center [466, 160] width 252 height 258
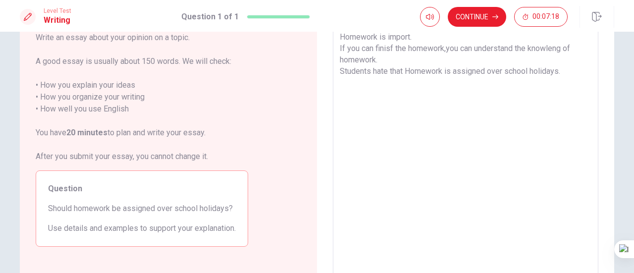
click at [564, 94] on textarea "Homework is import. If you can finisf the homework,you can understand the knowl…" at bounding box center [466, 160] width 252 height 258
click at [566, 82] on textarea "Homework is import. If you can finisf the homework,you can understand the knowl…" at bounding box center [466, 160] width 252 height 258
click at [409, 74] on textarea "Homework is import. If you can finisf the homework,you can understand the knowl…" at bounding box center [466, 160] width 252 height 258
click at [565, 72] on textarea "Homework is import. If you can finisf the homework,you can understand the knowl…" at bounding box center [466, 160] width 252 height 258
click at [483, 84] on textarea "Homework is import. If you can finisf the homework,you can understand the knowl…" at bounding box center [466, 160] width 252 height 258
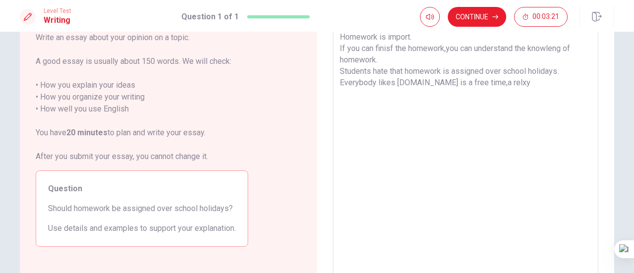
click at [507, 86] on textarea "Homework is import. If you can finisf the homework,you can understand the knowl…" at bounding box center [466, 160] width 252 height 258
click at [520, 84] on textarea "Homework is import. If you can finisf the homework,you can understand the knowl…" at bounding box center [466, 160] width 252 height 258
click at [518, 85] on textarea "Homework is import. If you can finisf the homework,you can understand the knowl…" at bounding box center [466, 160] width 252 height 258
click at [534, 82] on textarea "Homework is import. If you can finisf the homework,you can understand the knowl…" at bounding box center [466, 160] width 252 height 258
click at [576, 83] on textarea "Homework is import. If you can finisf the homework,you can understand the knowl…" at bounding box center [466, 160] width 252 height 258
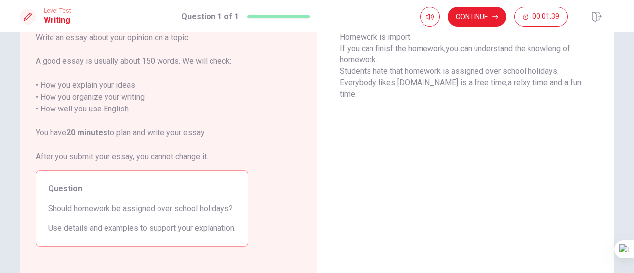
click at [579, 83] on textarea "Homework is import. If you can finisf the homework,you can understand the knowl…" at bounding box center [466, 160] width 252 height 258
click at [396, 97] on textarea "Homework is import. If you can finisf the homework,you can understand the knowl…" at bounding box center [466, 160] width 252 height 258
click at [419, 96] on textarea "Homework is import. If you can finisf the homework,you can understand the knowl…" at bounding box center [466, 160] width 252 height 258
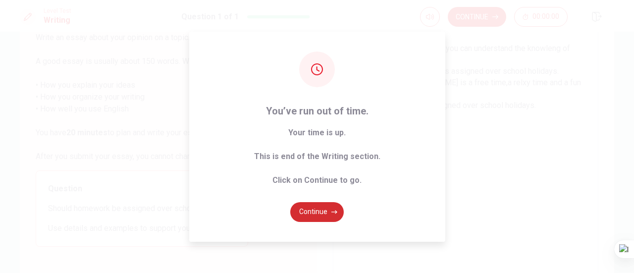
click at [329, 213] on button "Continue" at bounding box center [317, 212] width 54 height 20
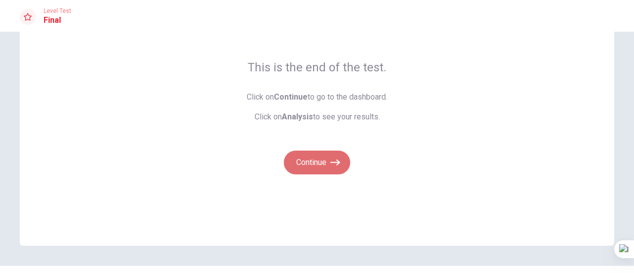
click at [318, 166] on button "Continue" at bounding box center [317, 163] width 66 height 24
